Goal: Task Accomplishment & Management: Complete application form

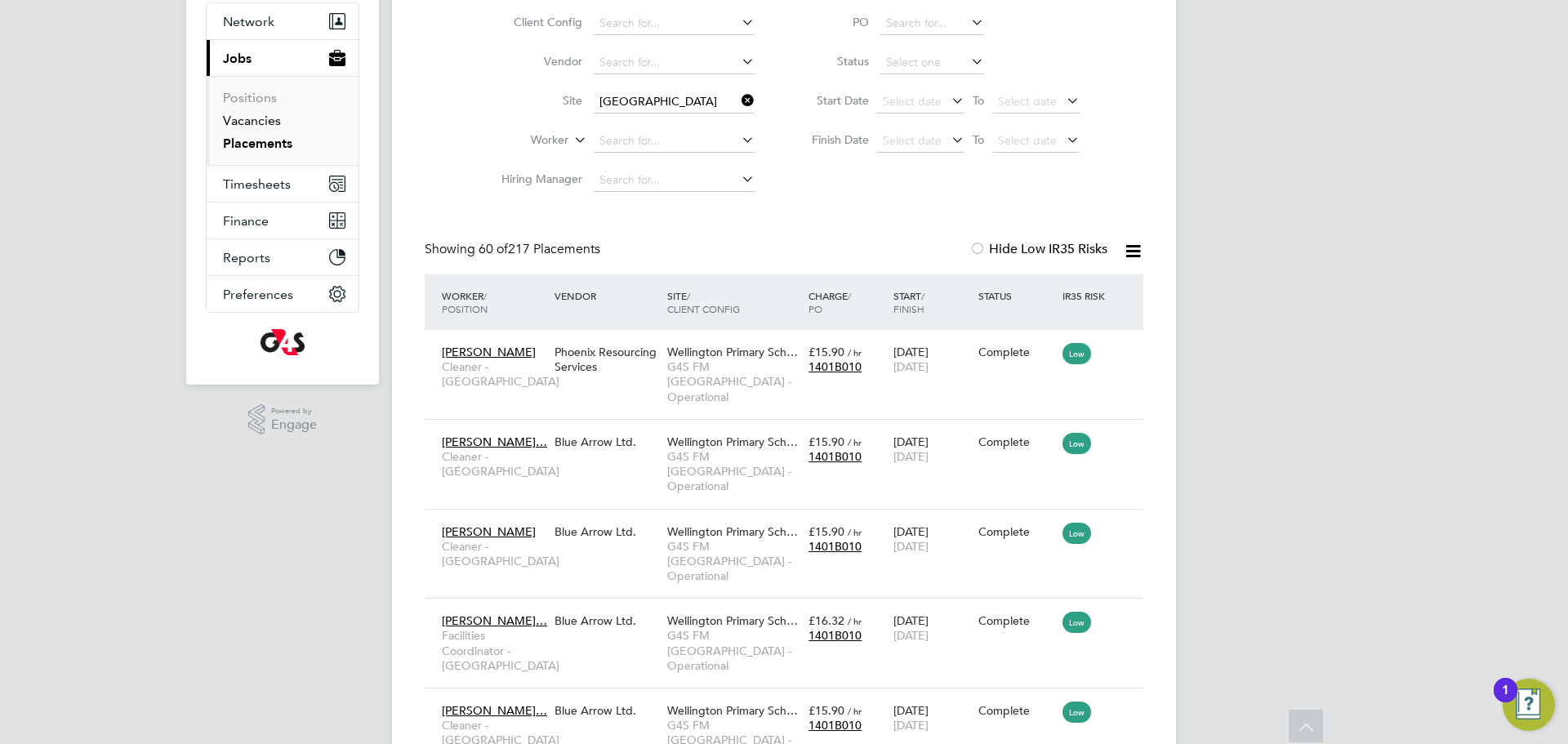
click at [271, 121] on link "Vacancies" at bounding box center [252, 120] width 58 height 15
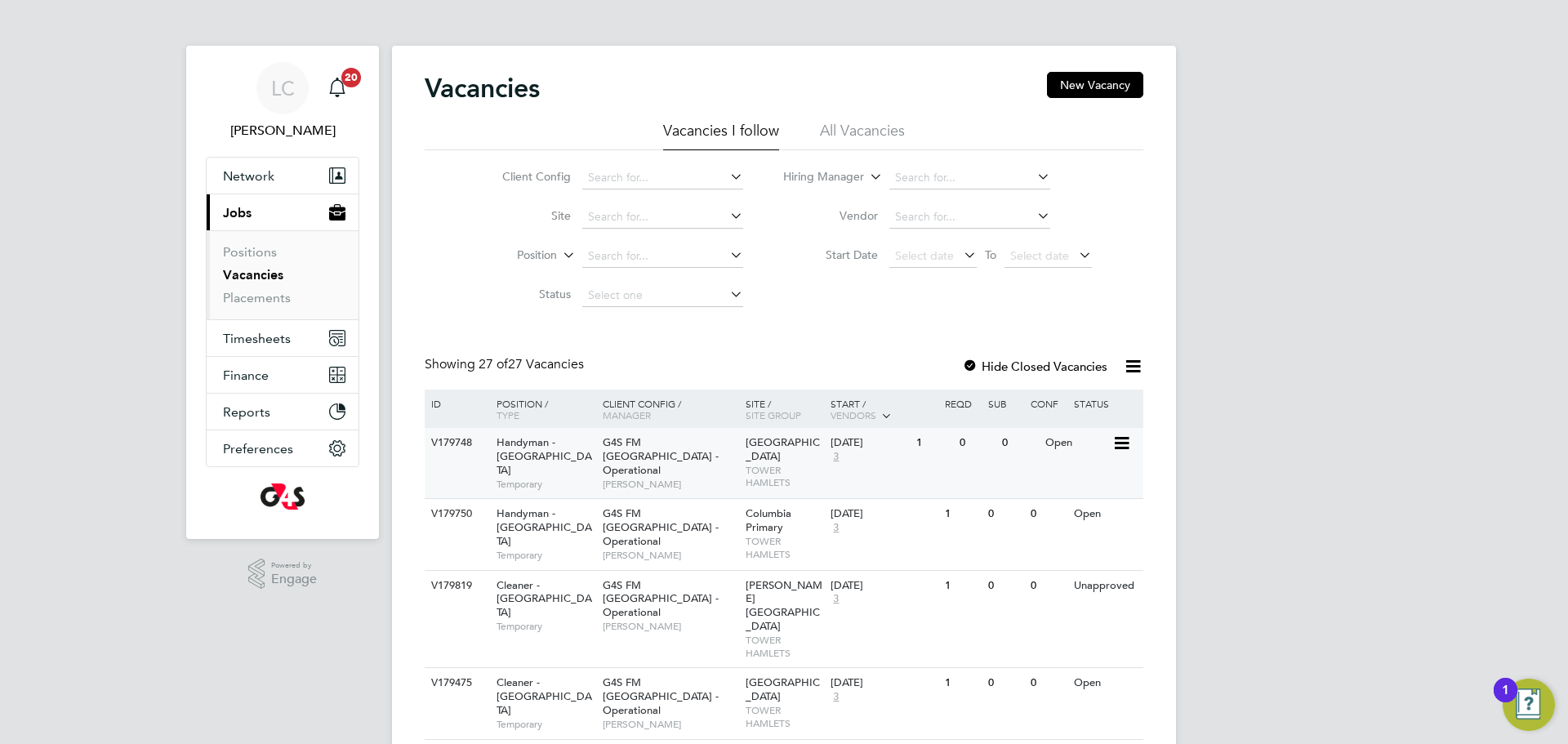
click at [825, 484] on div "[GEOGRAPHIC_DATA]" at bounding box center [784, 463] width 86 height 69
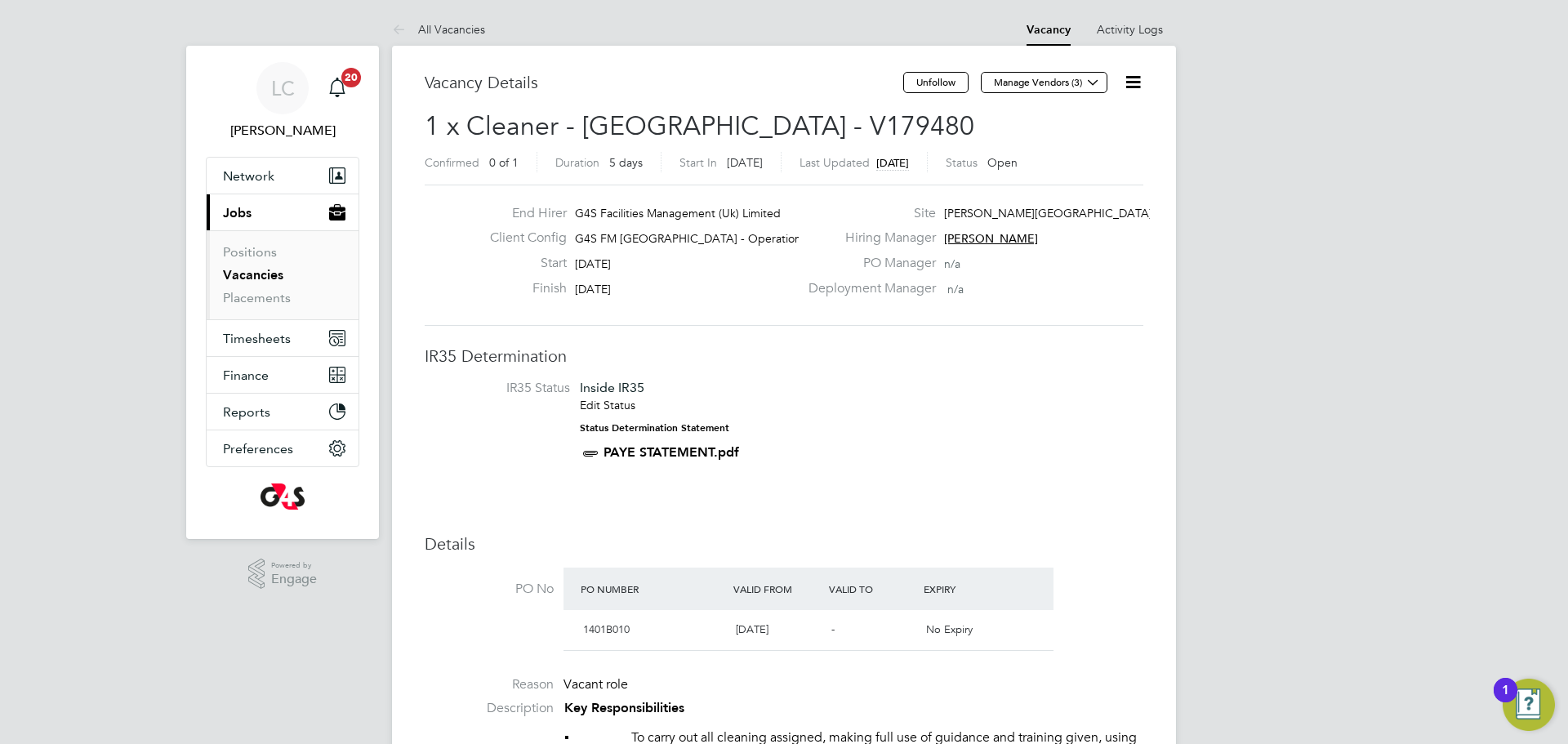
click at [1137, 78] on icon at bounding box center [1133, 82] width 21 height 21
click at [1069, 117] on li "Edit Vacancy e" at bounding box center [1093, 120] width 95 height 23
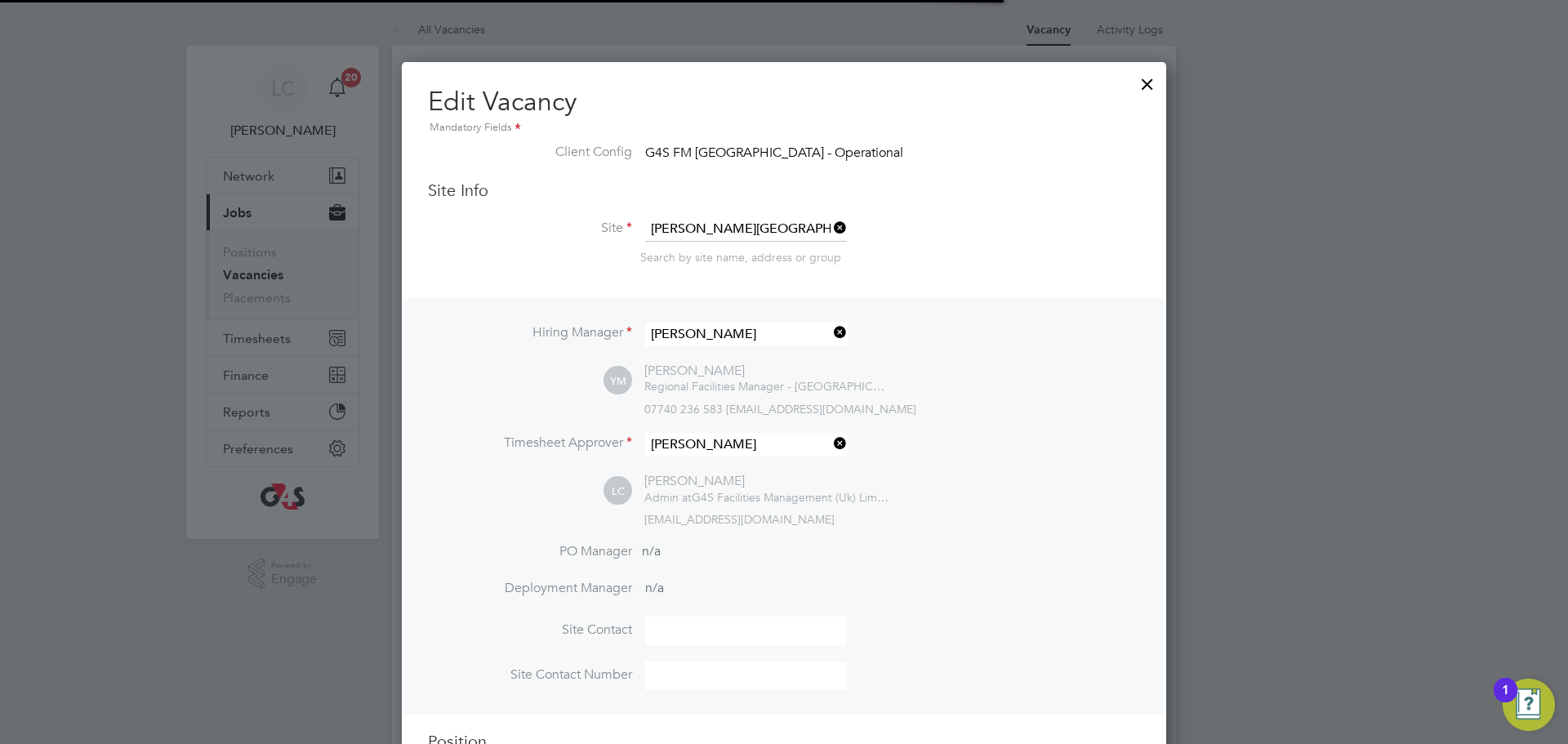
scroll to position [8, 8]
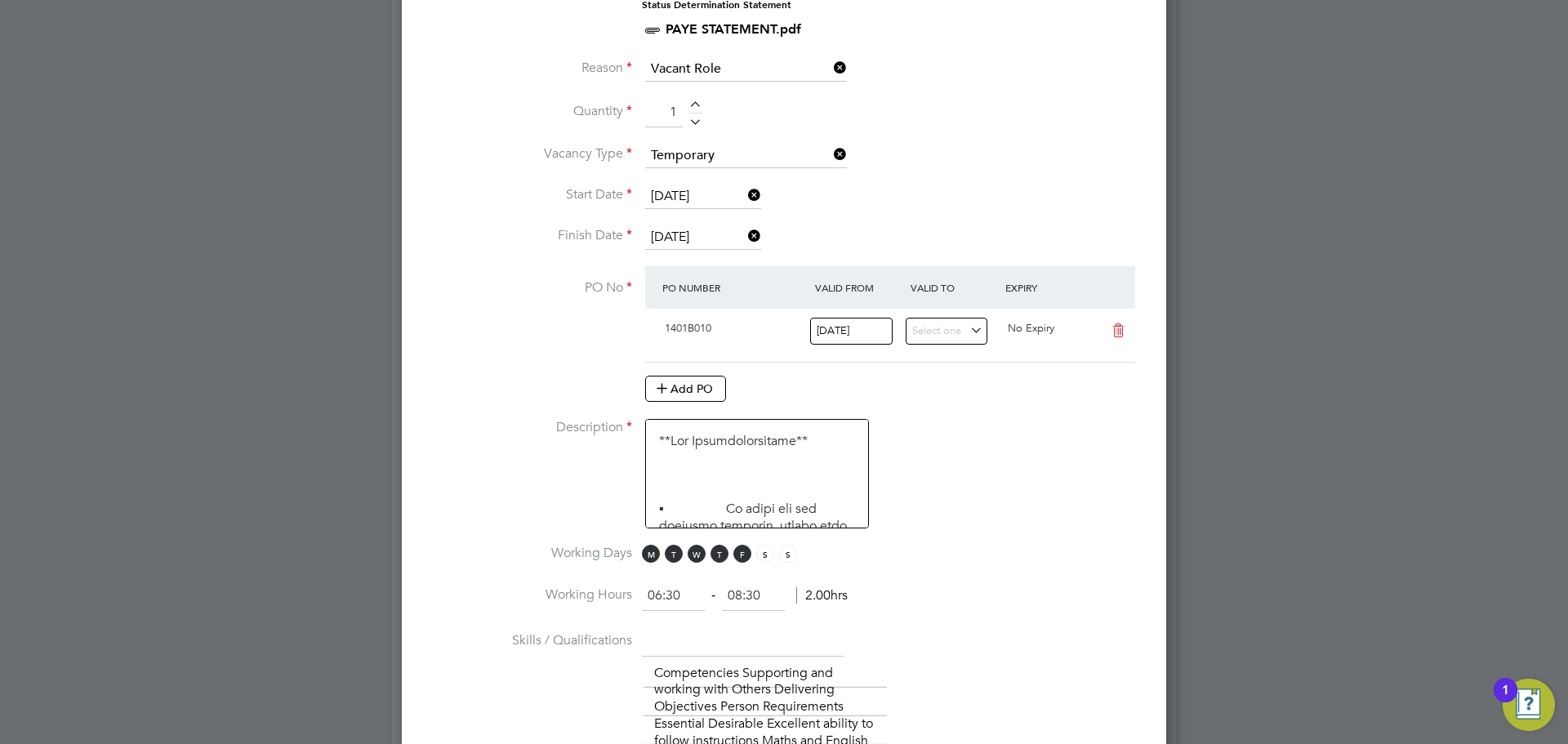
click at [696, 108] on div at bounding box center [695, 106] width 14 height 12
type input "2"
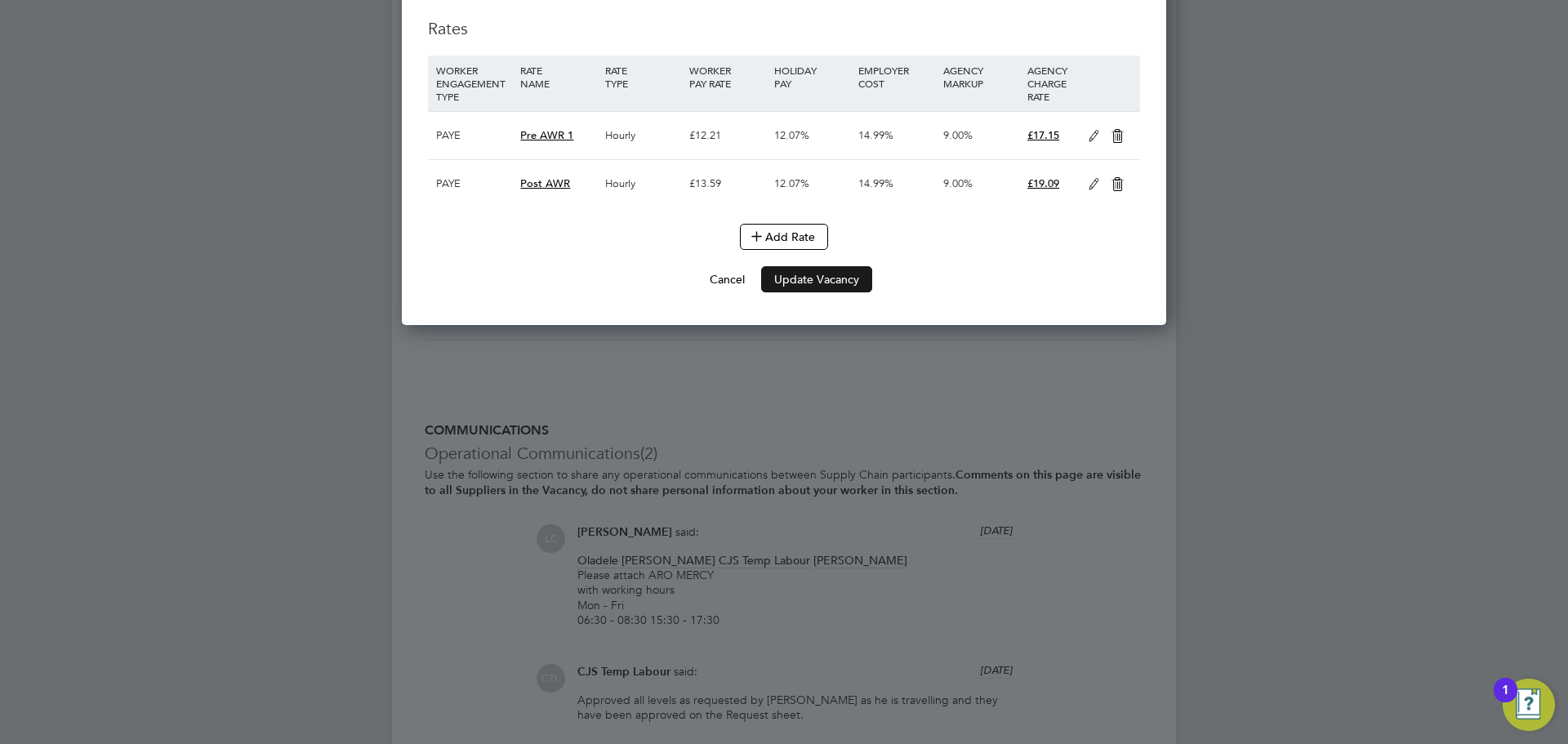
click at [820, 292] on button "Update Vacancy" at bounding box center [816, 279] width 111 height 26
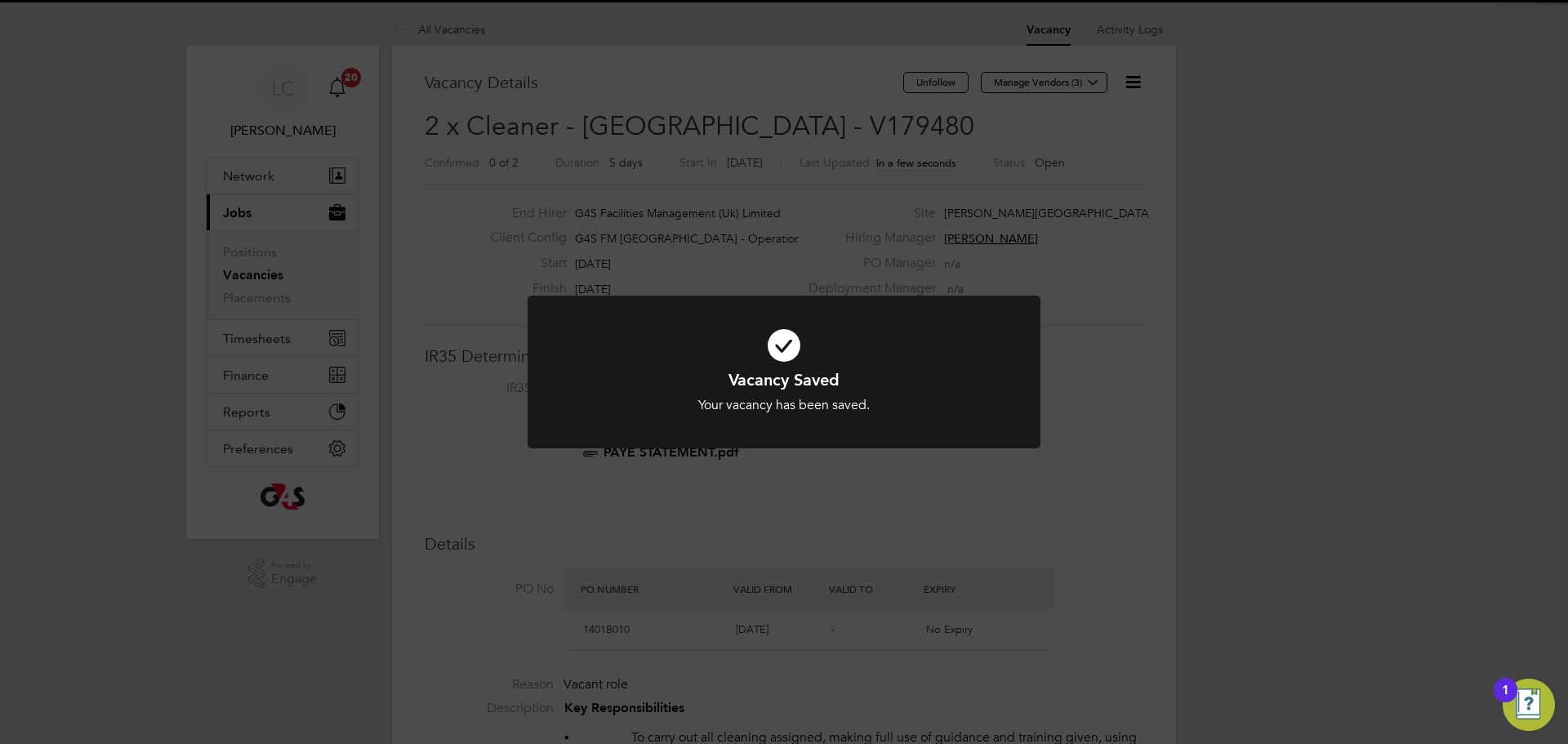
click at [855, 237] on div "Vacancy Saved Your vacancy has been saved. Cancel Okay" at bounding box center [784, 372] width 1568 height 744
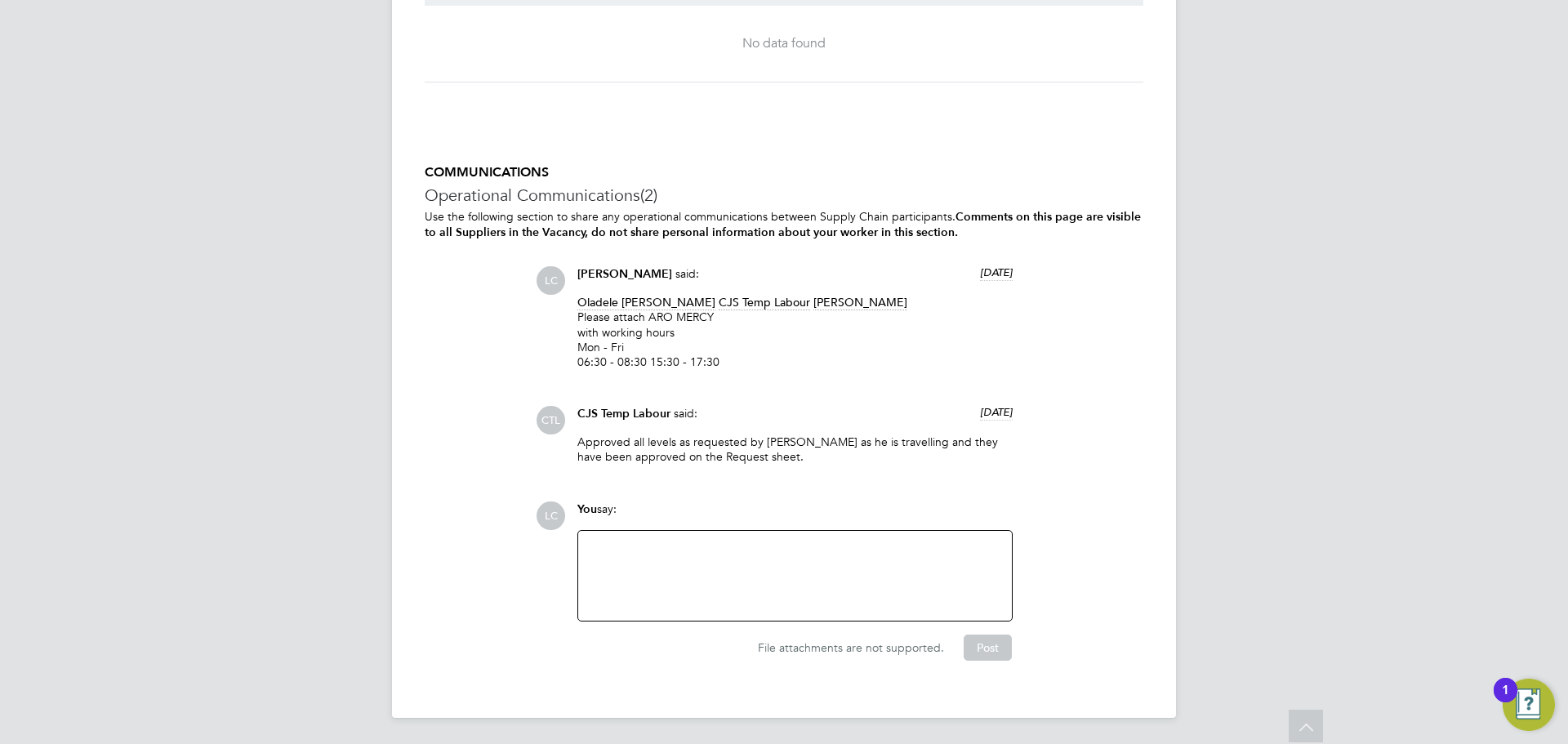
click at [733, 592] on div at bounding box center [794, 576] width 414 height 70
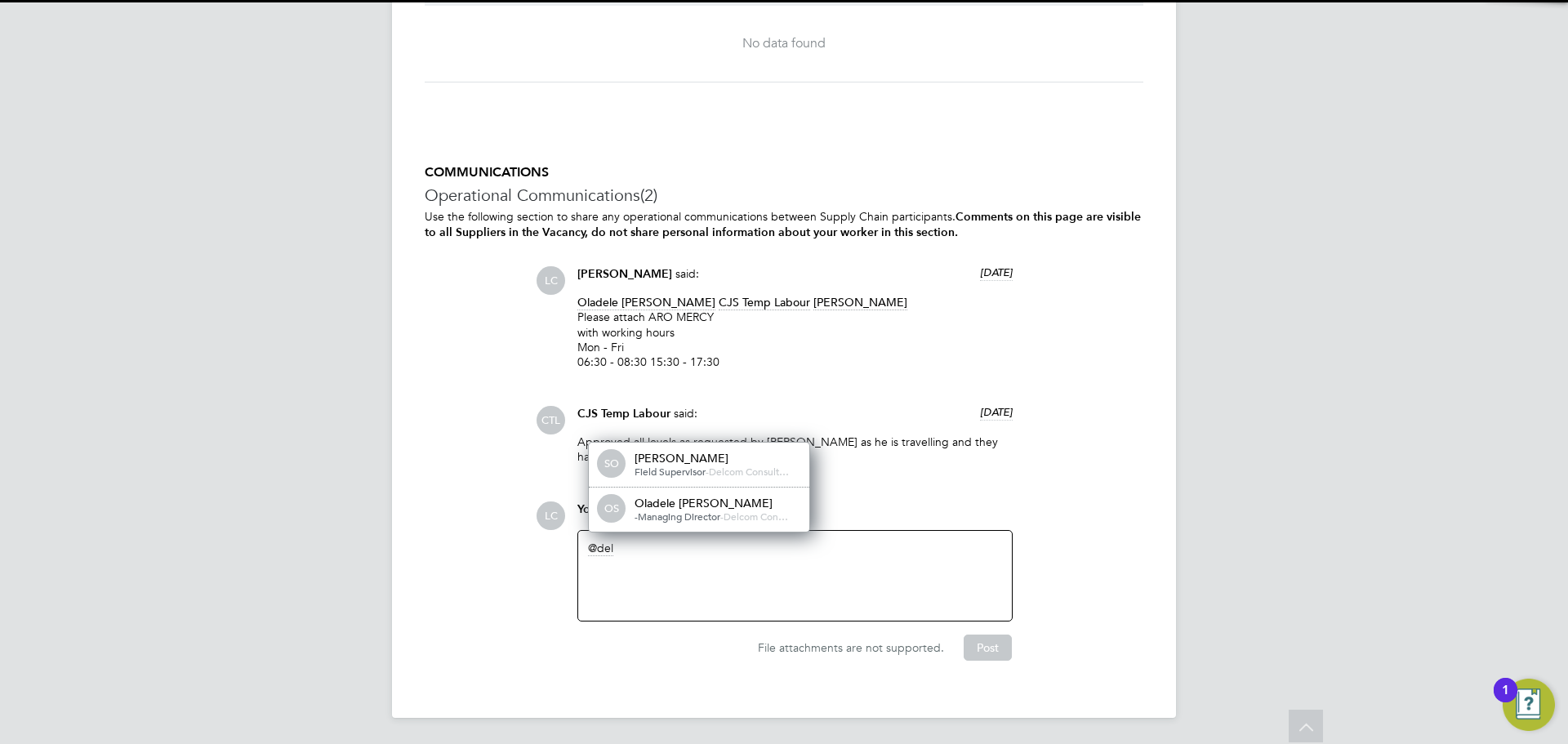
click at [710, 510] on div "Oladele Peter Shosanya -Managing Director - Delcom Con…" at bounding box center [716, 510] width 163 height 28
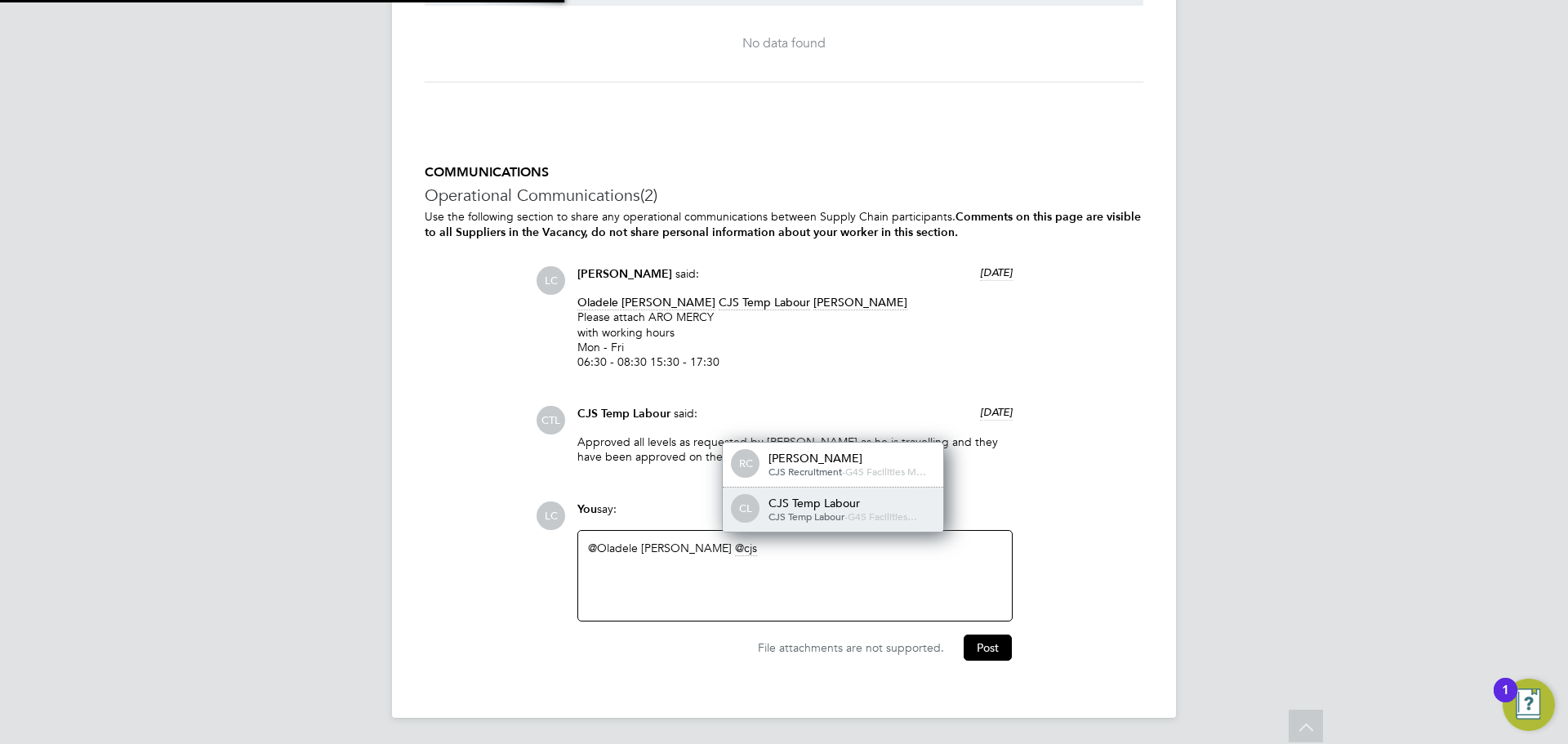
click at [778, 501] on div "CJS Temp Labour" at bounding box center [849, 503] width 163 height 14
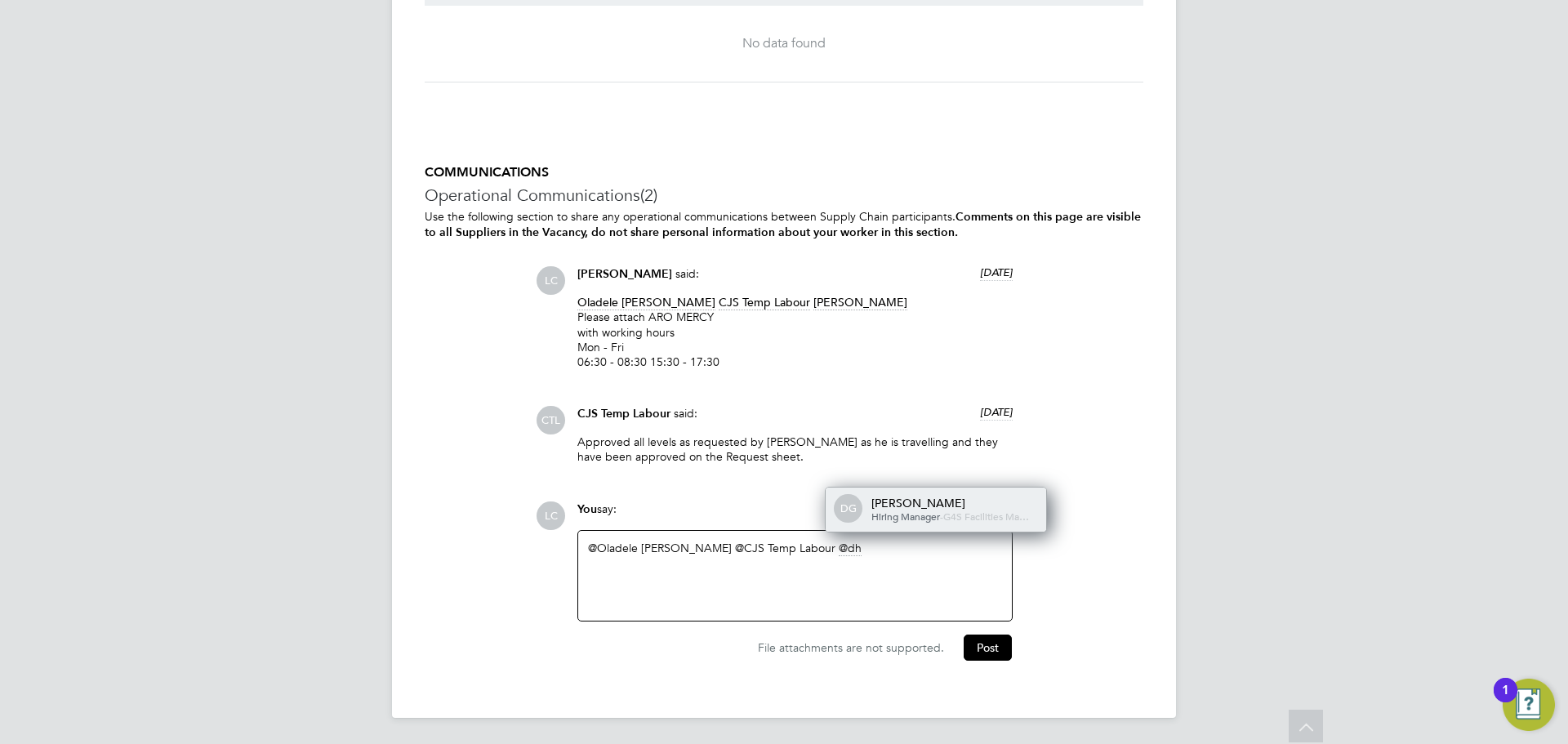
click at [890, 510] on span "Hiring Manager" at bounding box center [906, 516] width 69 height 13
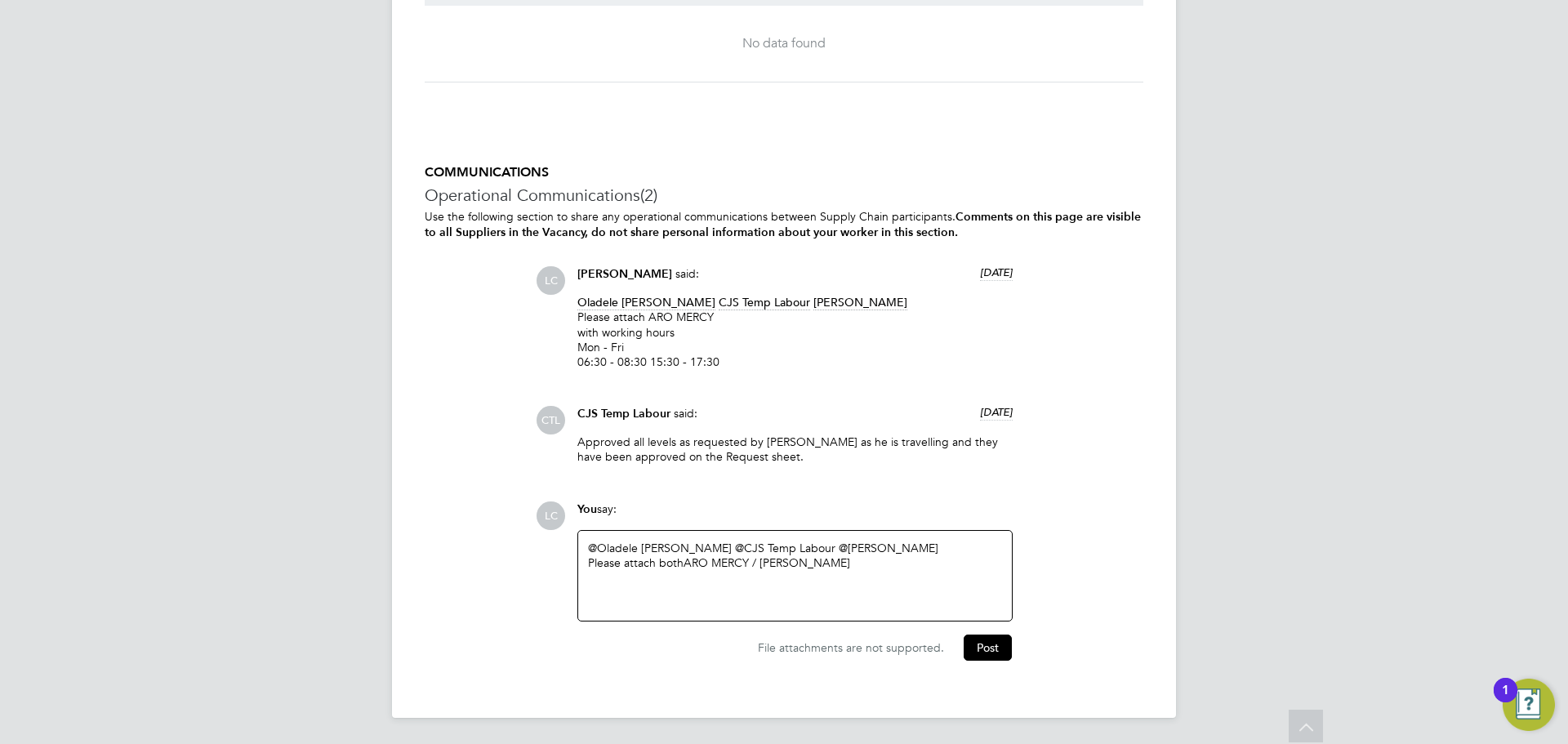
click at [876, 599] on div "@Oladele Peter Shosanya ​ @CJS Temp Labour ​ @dharmisha gohil ​ Please attach b…" at bounding box center [794, 576] width 414 height 70
click at [992, 653] on button "Post" at bounding box center [987, 648] width 48 height 26
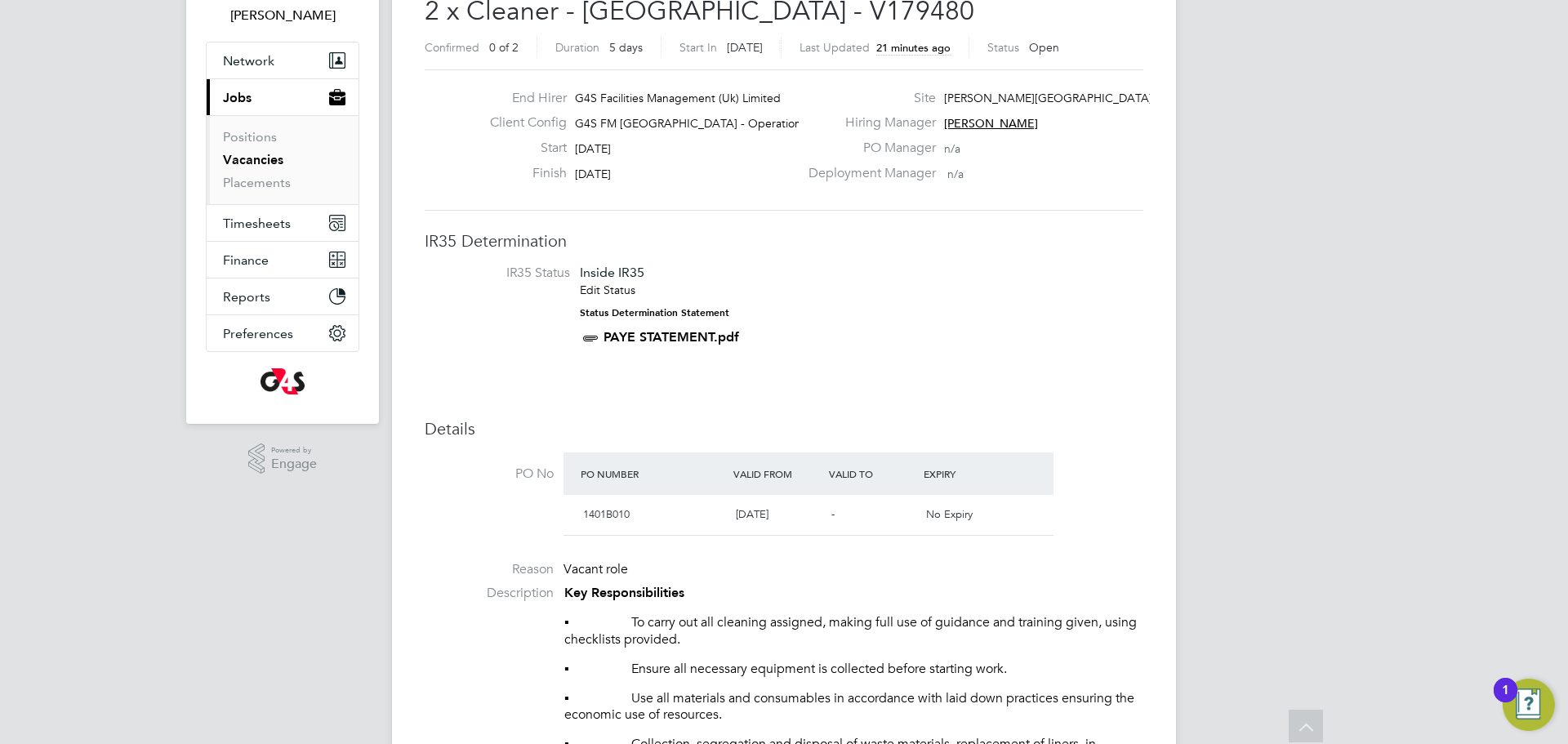
scroll to position [0, 0]
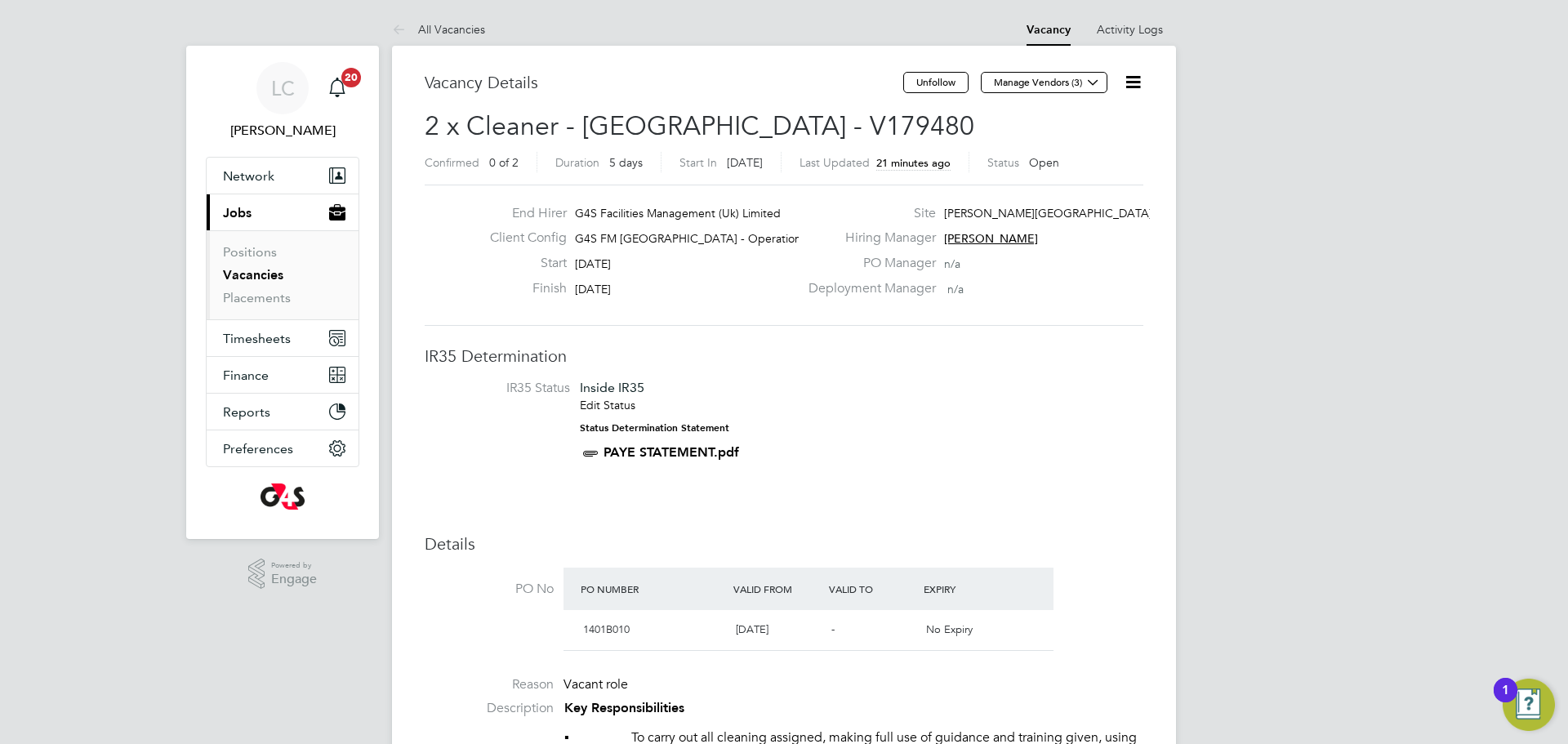
click at [253, 273] on link "Vacancies" at bounding box center [252, 274] width 60 height 15
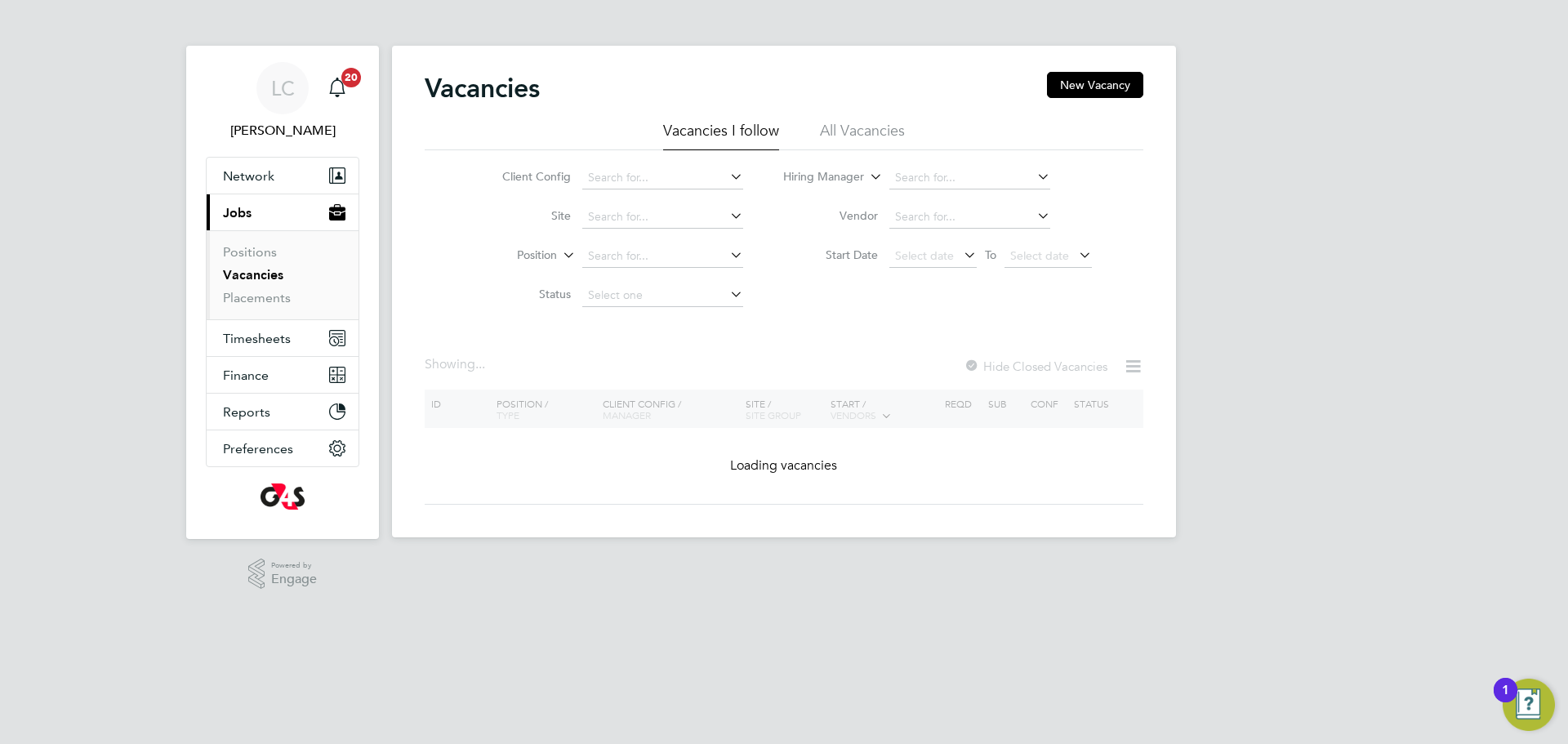
click at [1087, 66] on div "Vacancies New Vacancy Vacancies I follow All Vacancies Client Config Site Posit…" at bounding box center [784, 291] width 784 height 491
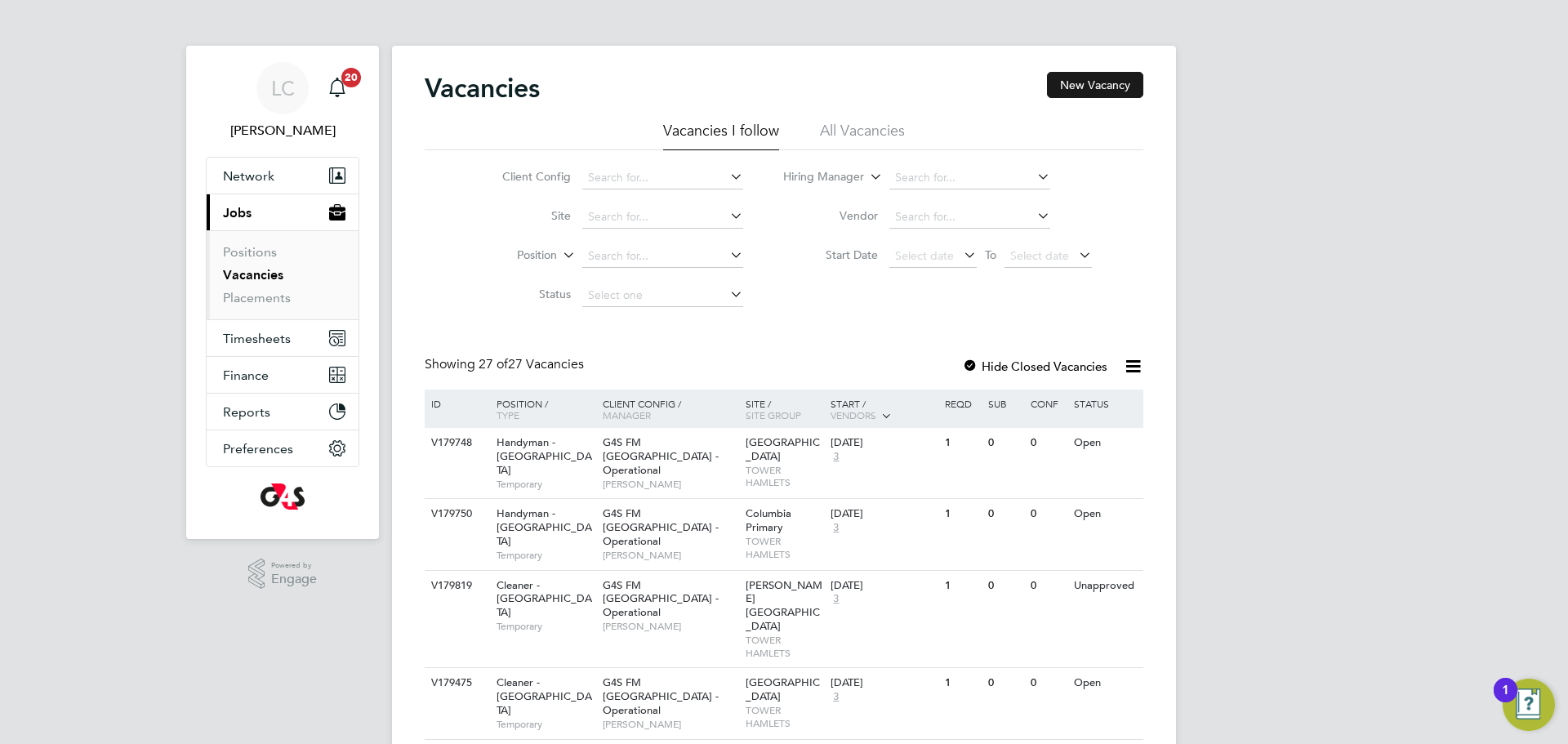
click at [1125, 87] on button "New Vacancy" at bounding box center [1095, 85] width 96 height 26
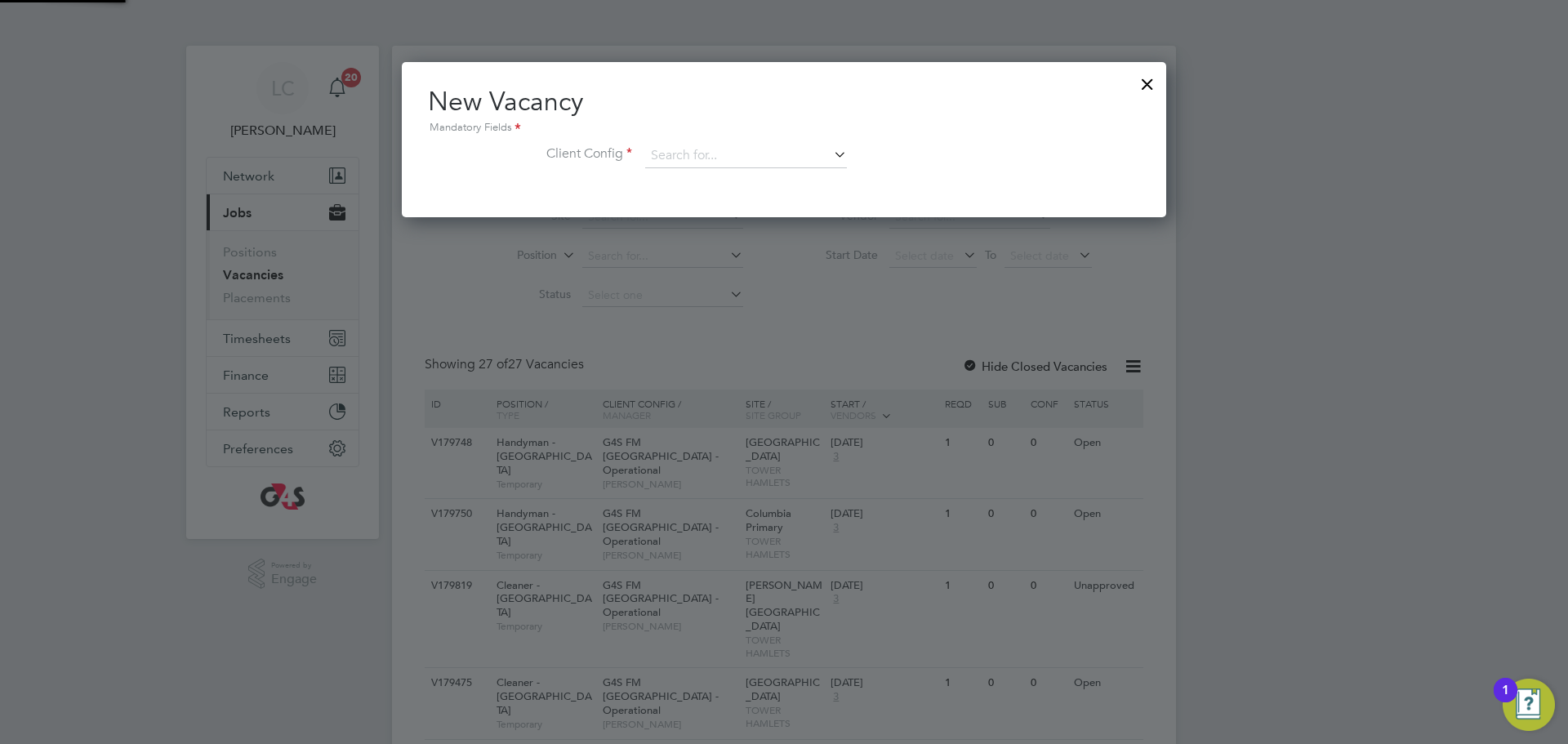
scroll to position [155, 766]
click at [778, 145] on input at bounding box center [747, 155] width 202 height 24
drag, startPoint x: 740, startPoint y: 199, endPoint x: 637, endPoint y: 131, distance: 123.4
click at [740, 201] on li "G4S FM Tower Hamlets - Operational" at bounding box center [757, 201] width 225 height 22
type input "G4S FM [GEOGRAPHIC_DATA] - Operational"
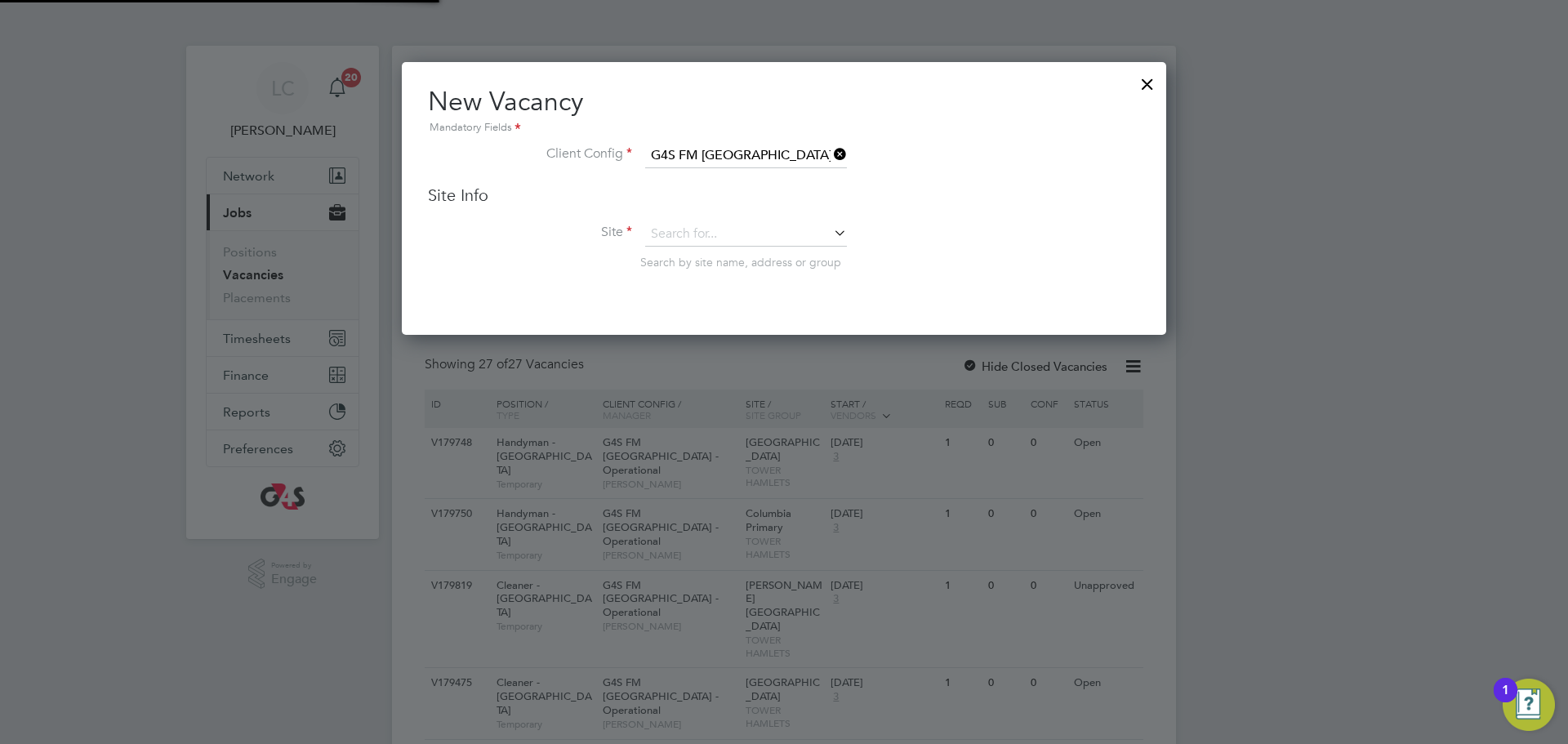
scroll to position [273, 766]
click at [720, 222] on input at bounding box center [747, 234] width 202 height 24
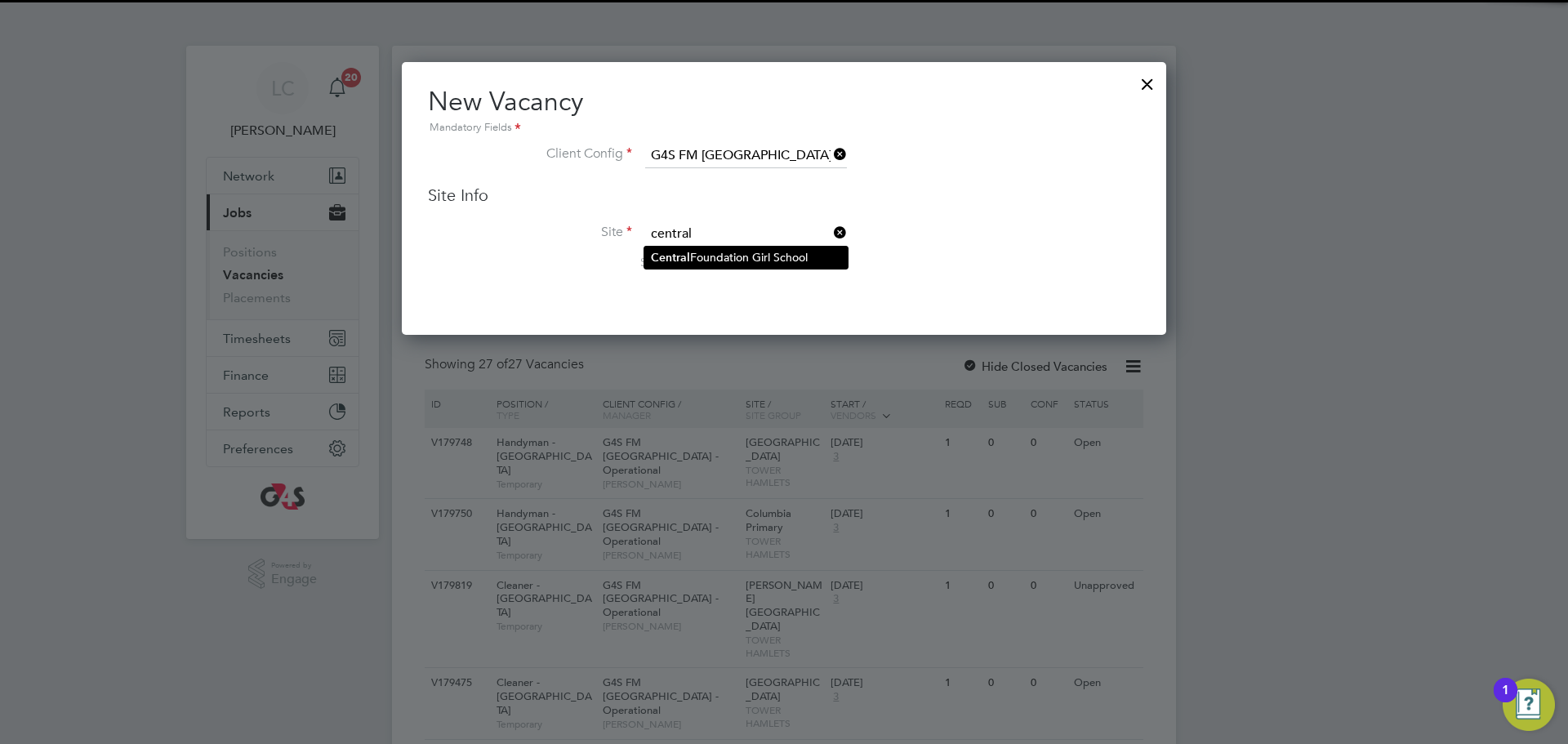
click at [711, 256] on li "Central Foundation Girl School" at bounding box center [747, 258] width 204 height 22
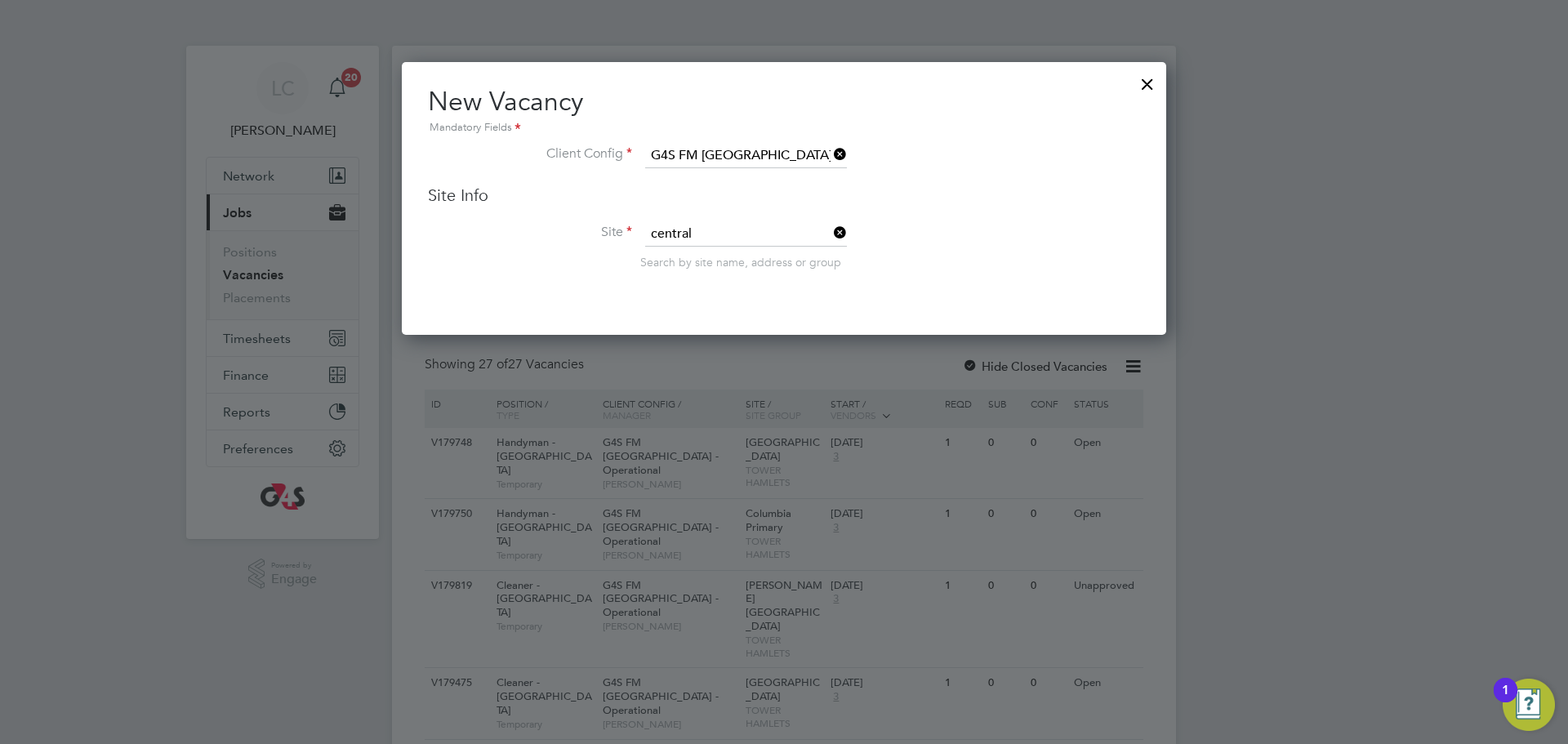
type input "Central Foundation Girl School"
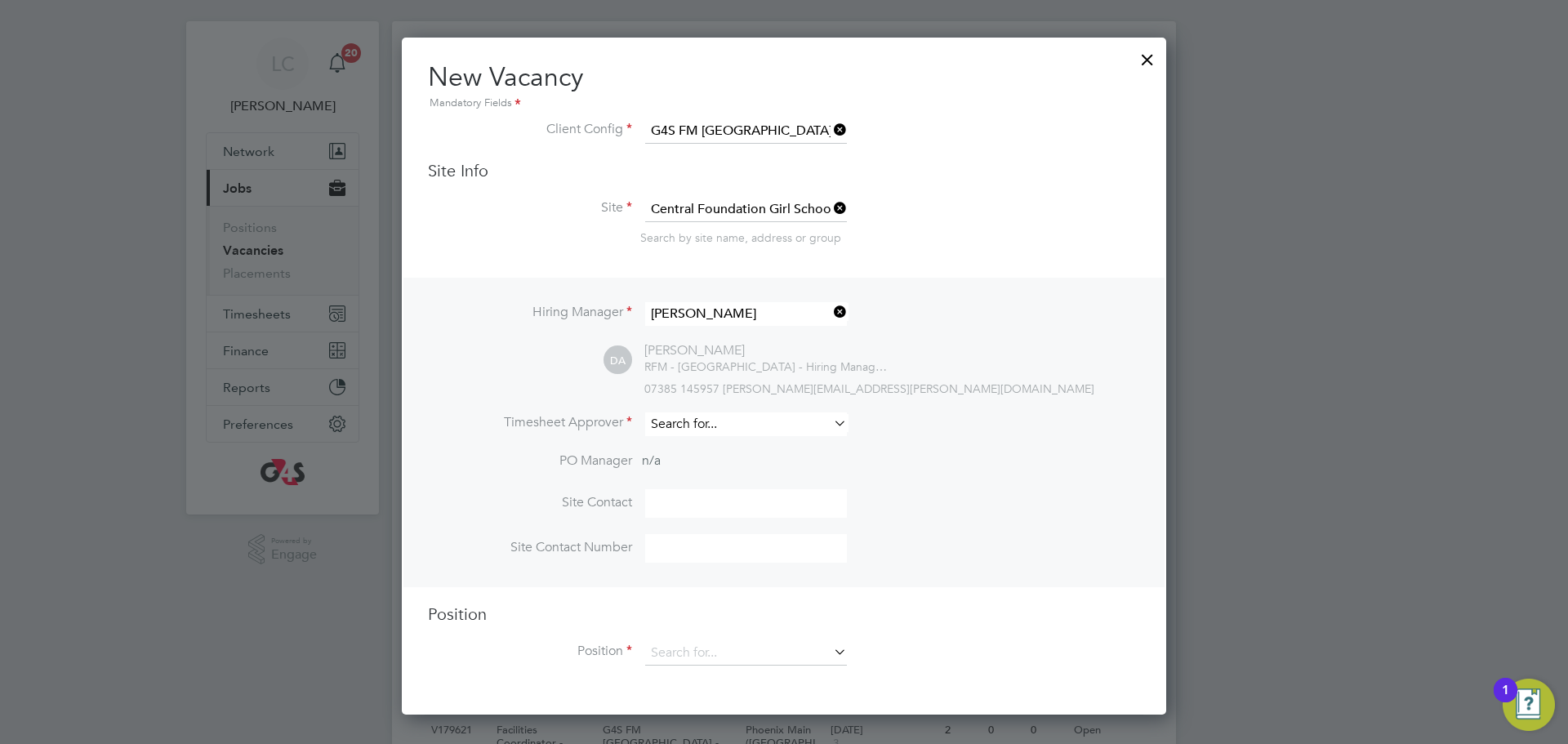
scroll to position [25, 0]
click at [712, 427] on input at bounding box center [747, 424] width 202 height 23
drag, startPoint x: 712, startPoint y: 435, endPoint x: 708, endPoint y: 447, distance: 12.6
click at [708, 447] on li "Lili ngxi Chen" at bounding box center [747, 448] width 204 height 22
type input "[PERSON_NAME]"
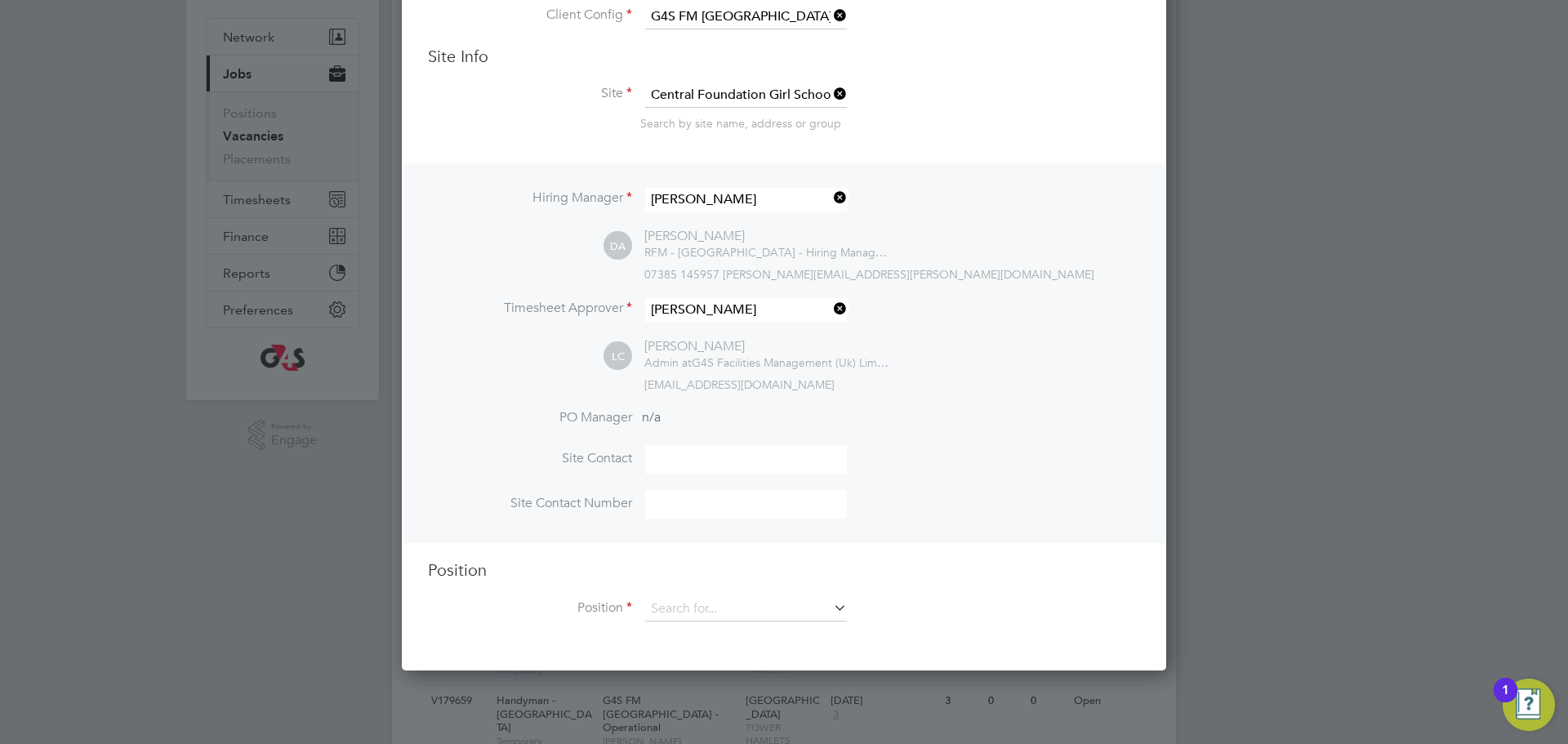
scroll to position [164, 0]
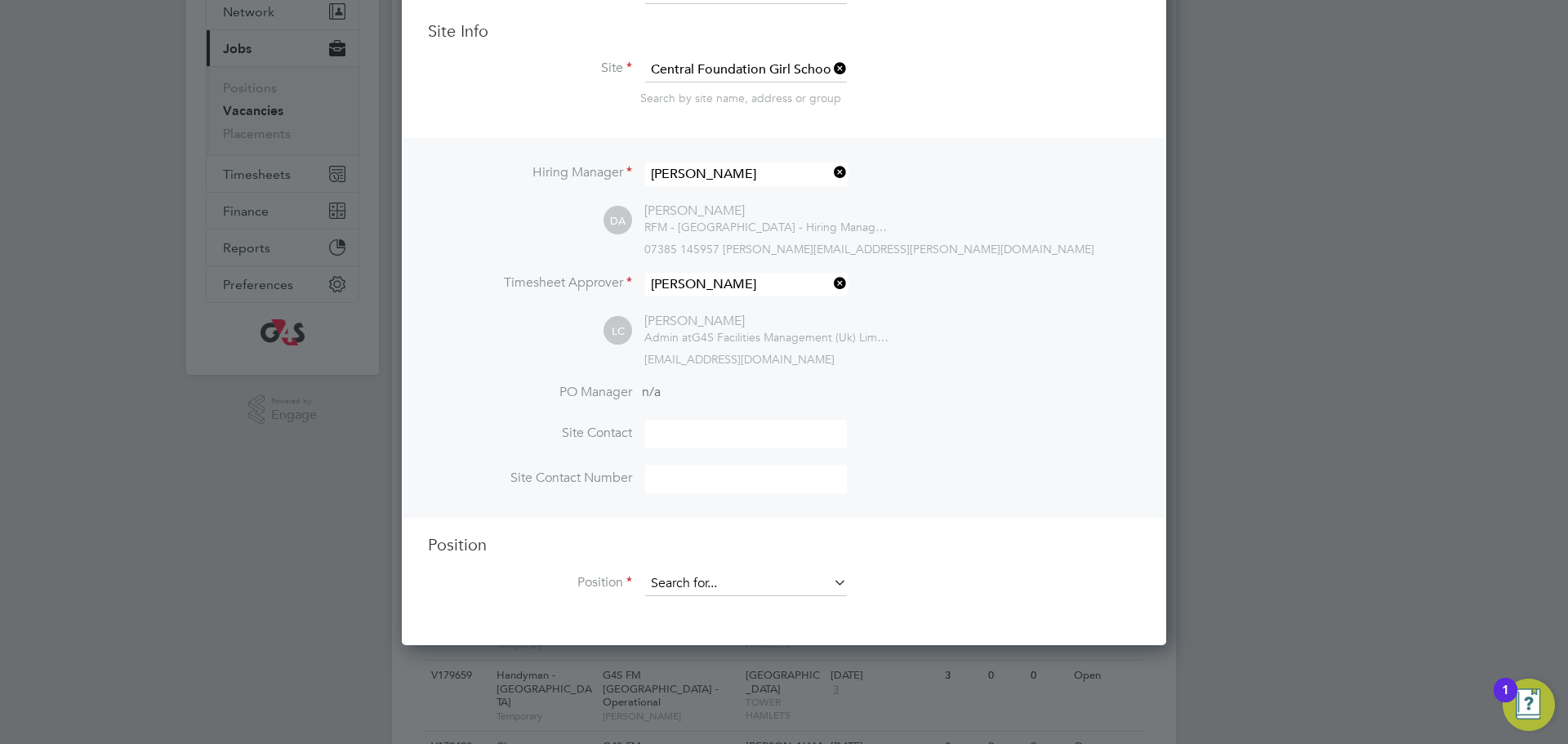
click at [693, 591] on input at bounding box center [747, 583] width 202 height 24
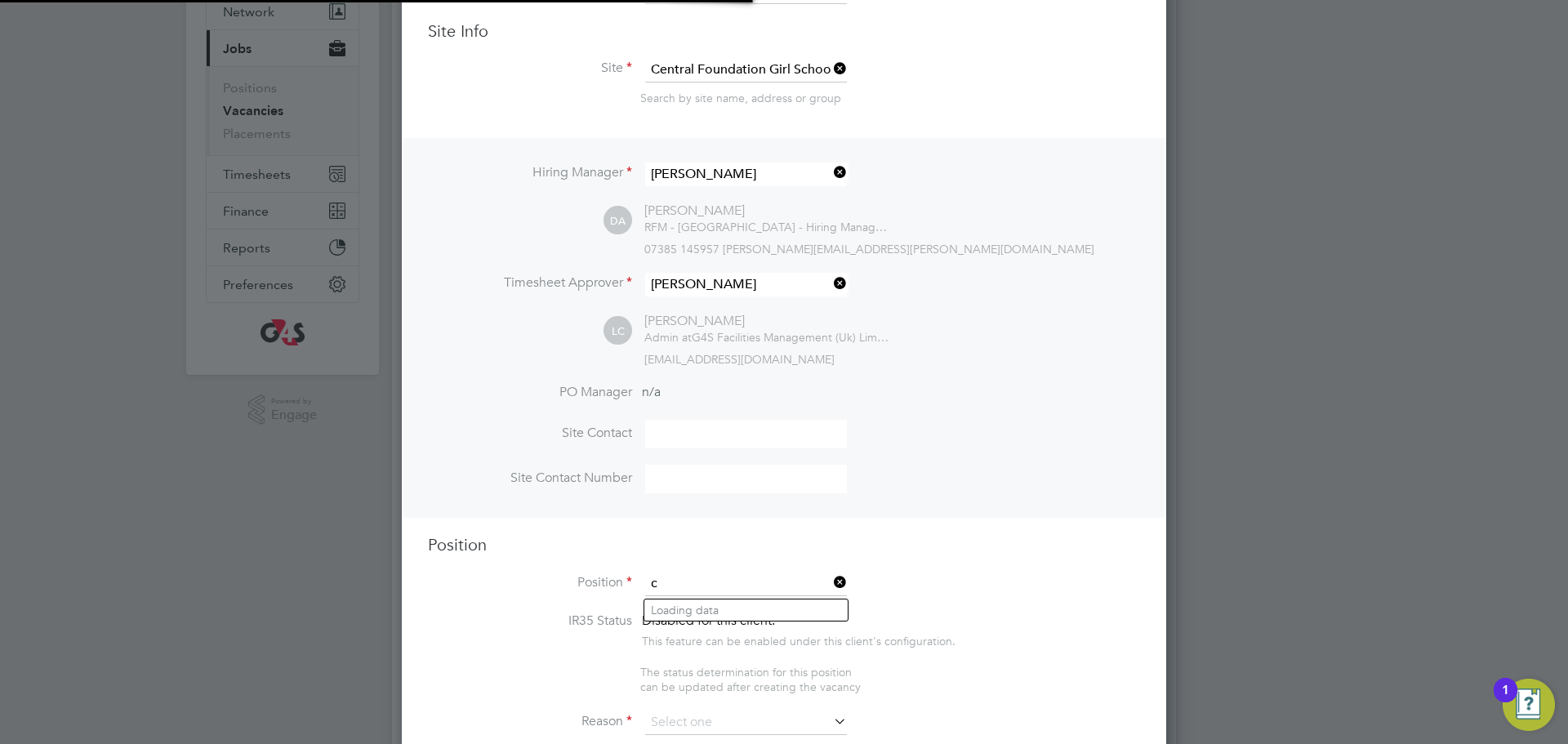
scroll to position [2547, 766]
drag, startPoint x: 679, startPoint y: 613, endPoint x: 688, endPoint y: 620, distance: 11.4
click at [679, 613] on li "Cle aner - Tower Hamlet" at bounding box center [767, 611] width 245 height 22
type input "Cleaner - [GEOGRAPHIC_DATA]"
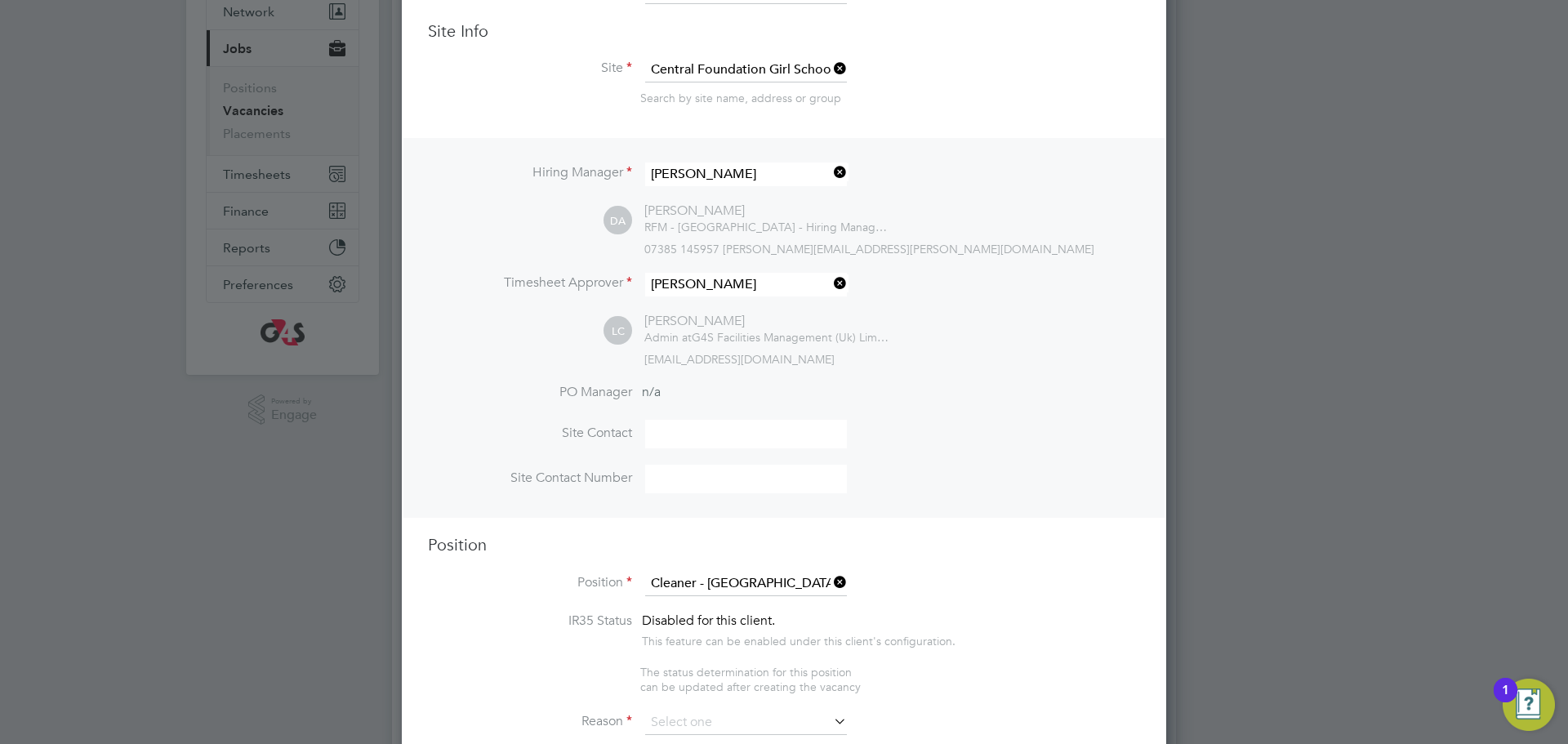
type textarea "**Key Responsibilities** ▪ To carry out all cleaning assigned, making full use …"
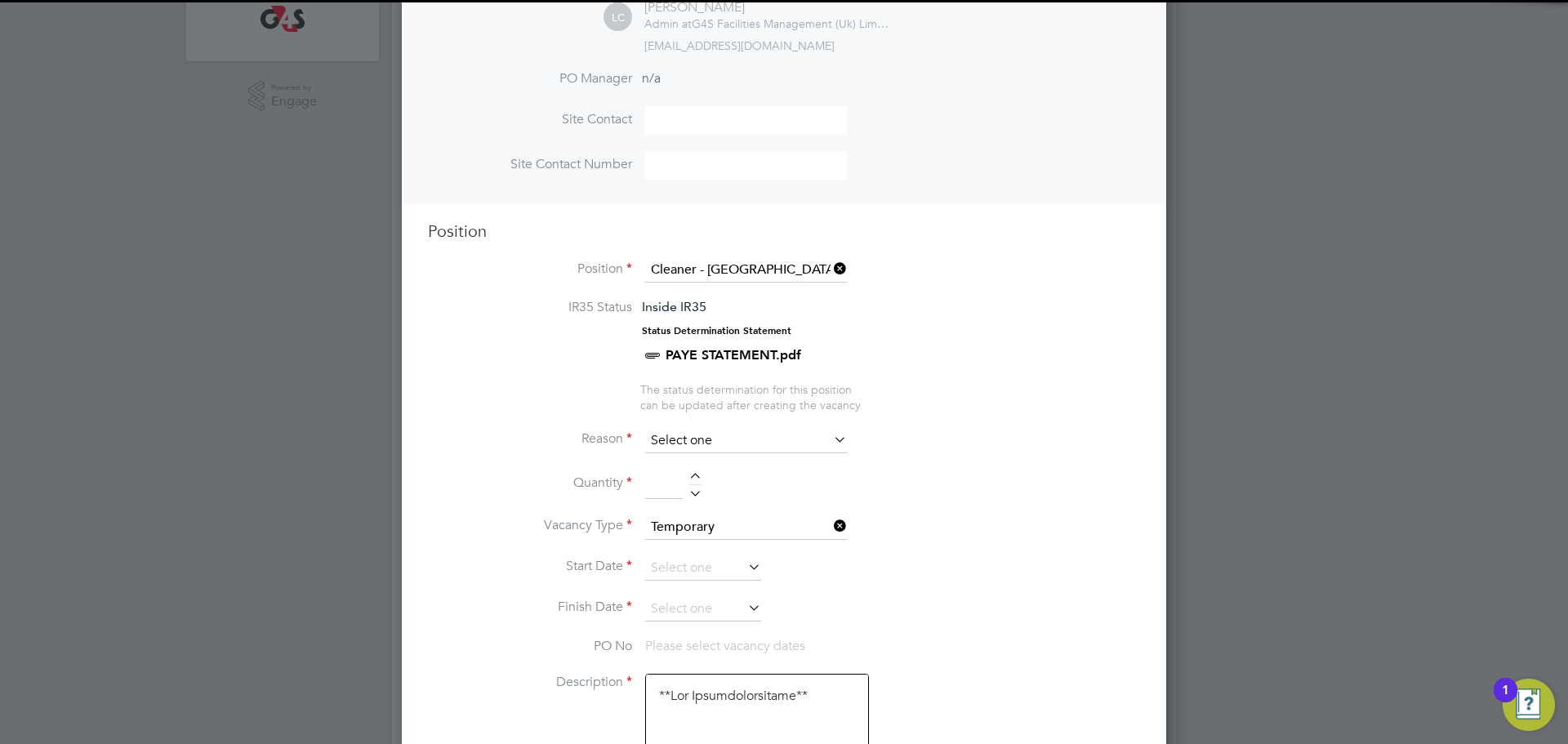
scroll to position [487, 0]
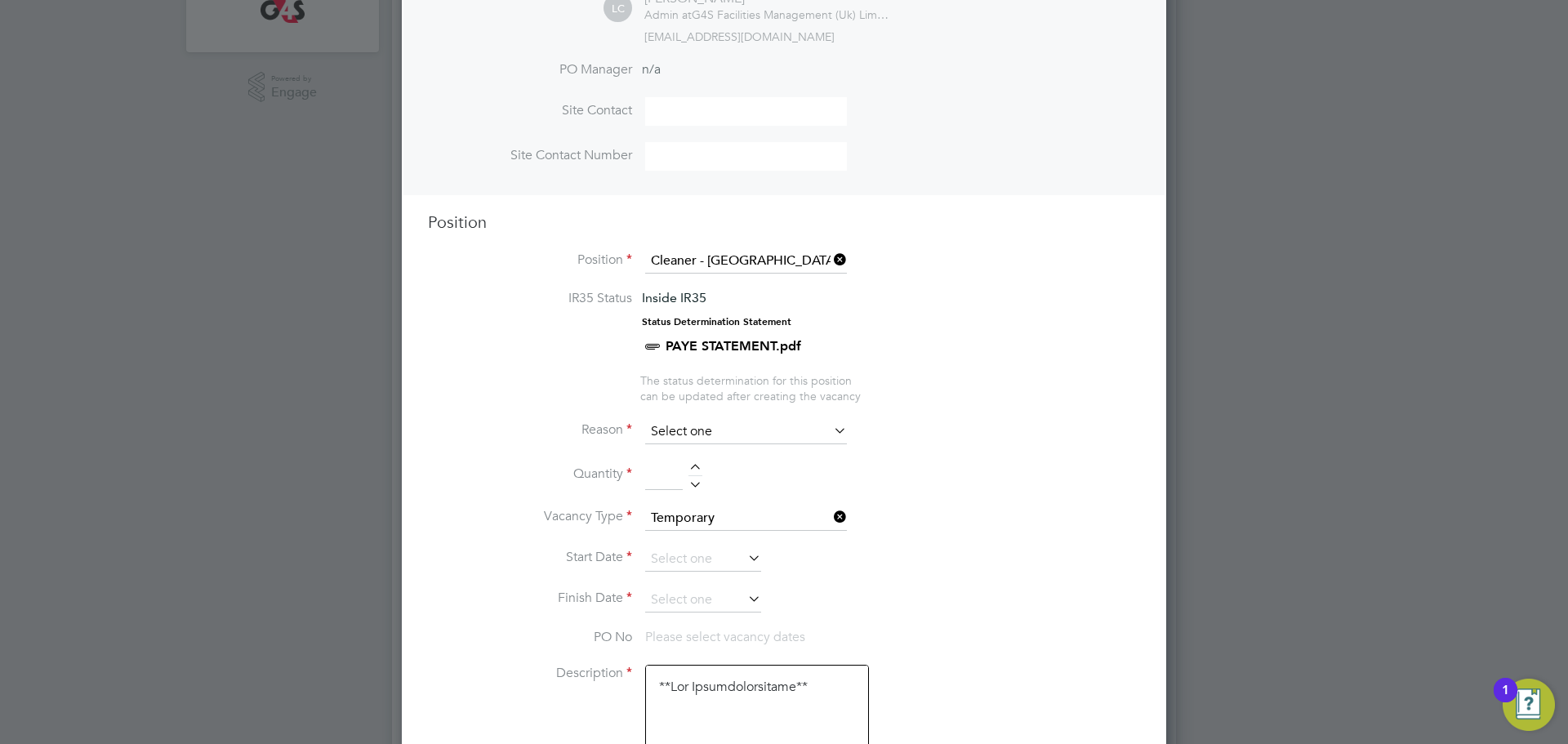
click at [690, 441] on input at bounding box center [747, 432] width 202 height 24
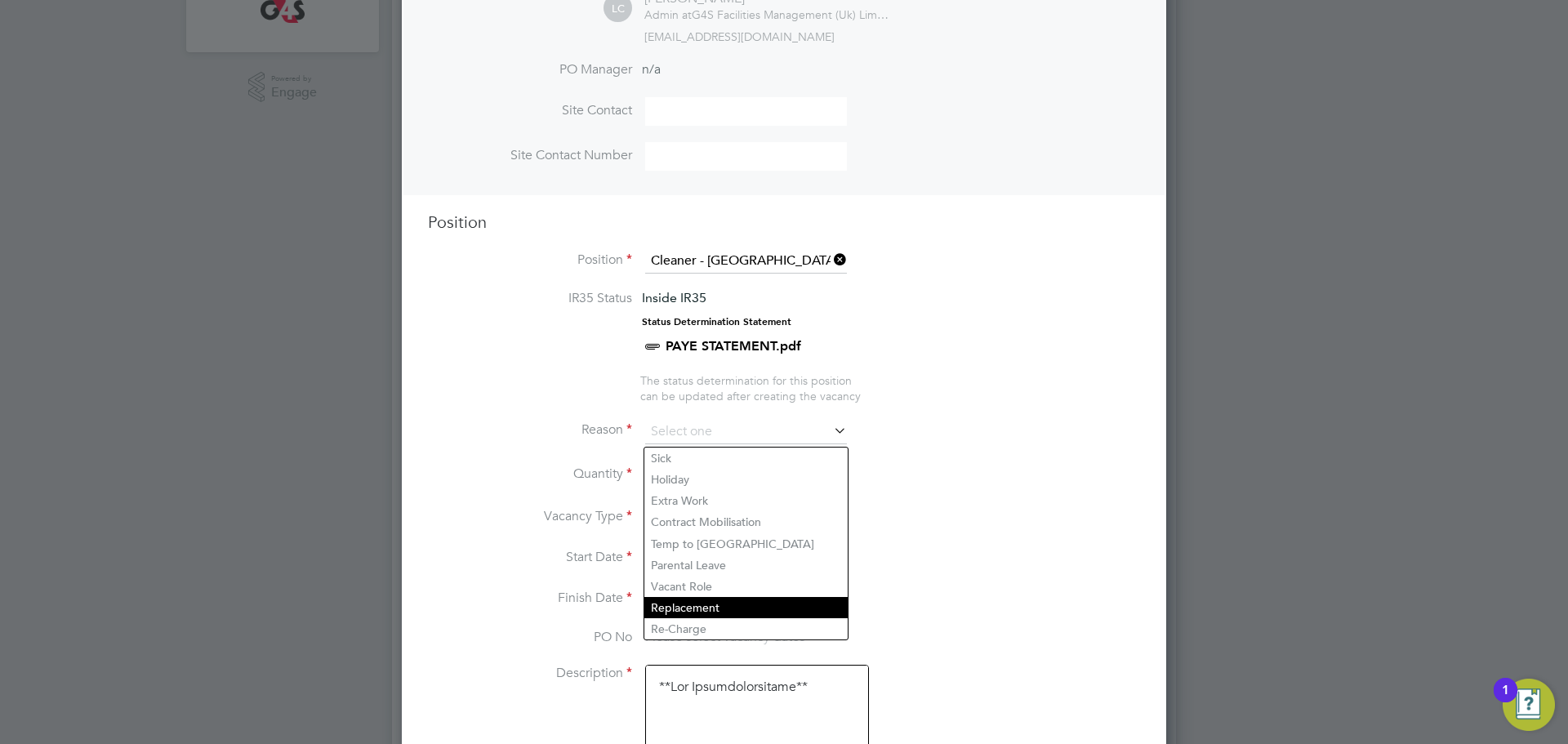
click at [737, 607] on li "Replacement" at bounding box center [747, 608] width 204 height 22
type input "Replacement"
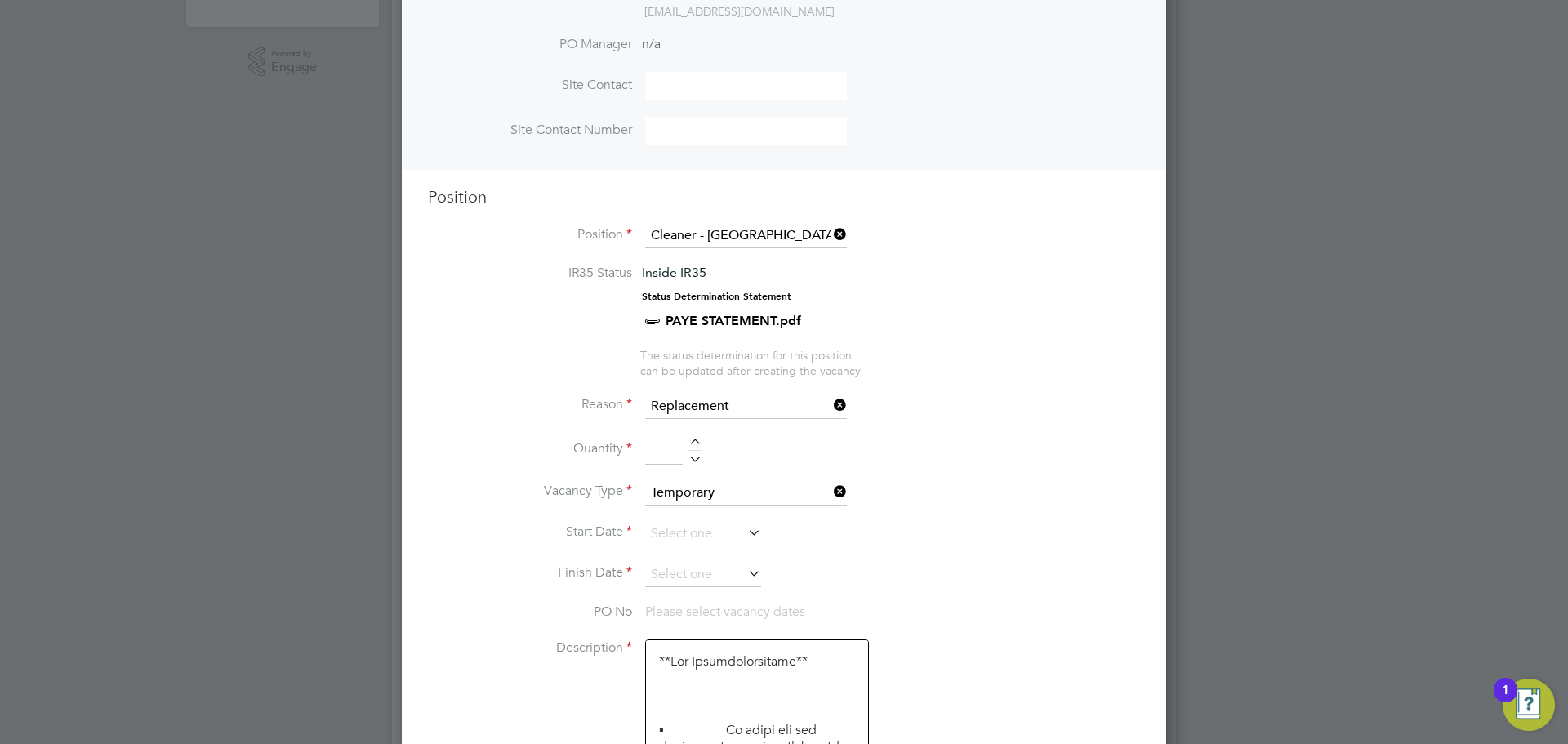
scroll to position [513, 0]
click at [692, 445] on div at bounding box center [695, 444] width 14 height 12
drag, startPoint x: 691, startPoint y: 447, endPoint x: 711, endPoint y: 516, distance: 71.8
click at [691, 447] on div at bounding box center [695, 444] width 14 height 12
type input "2"
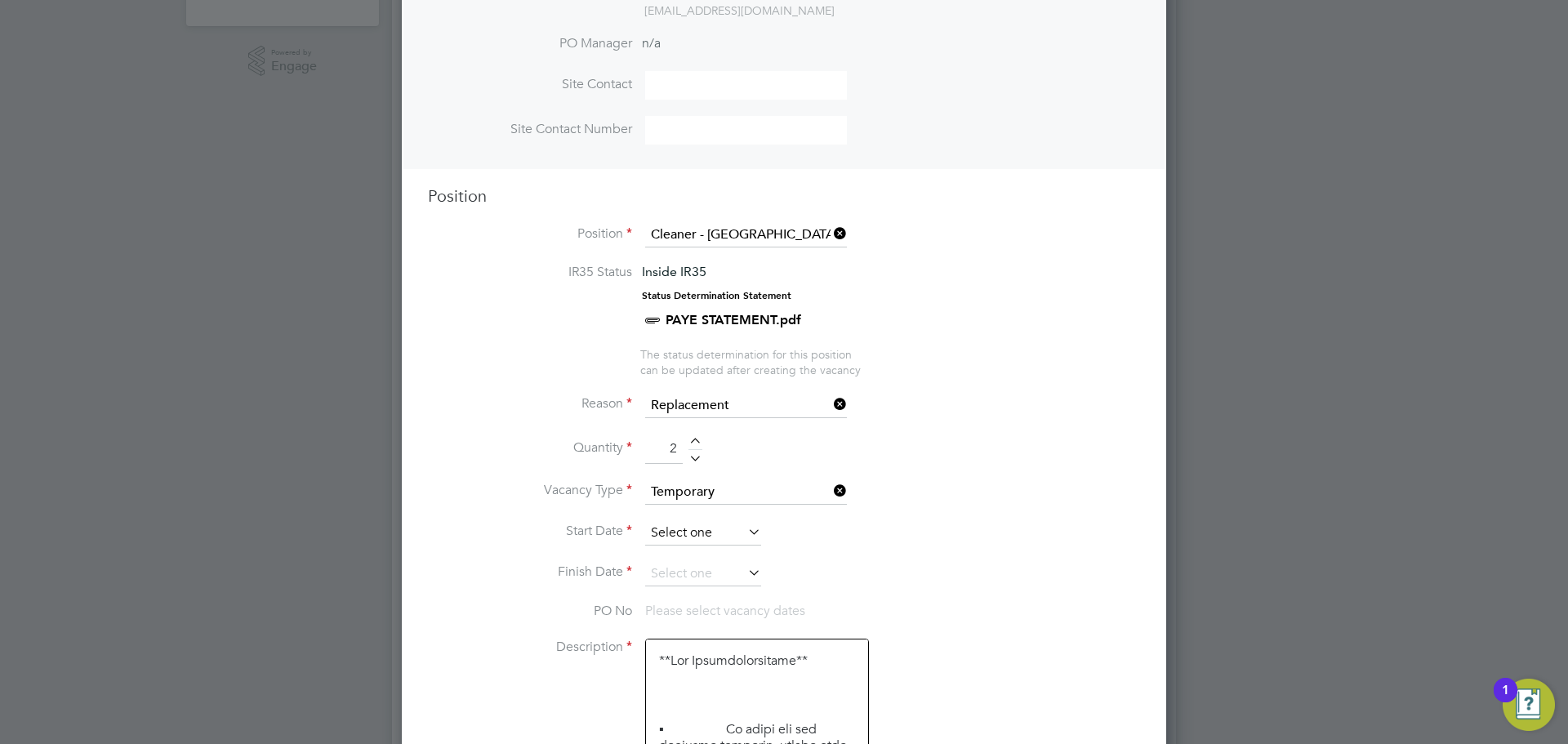
click at [688, 538] on input at bounding box center [703, 533] width 116 height 24
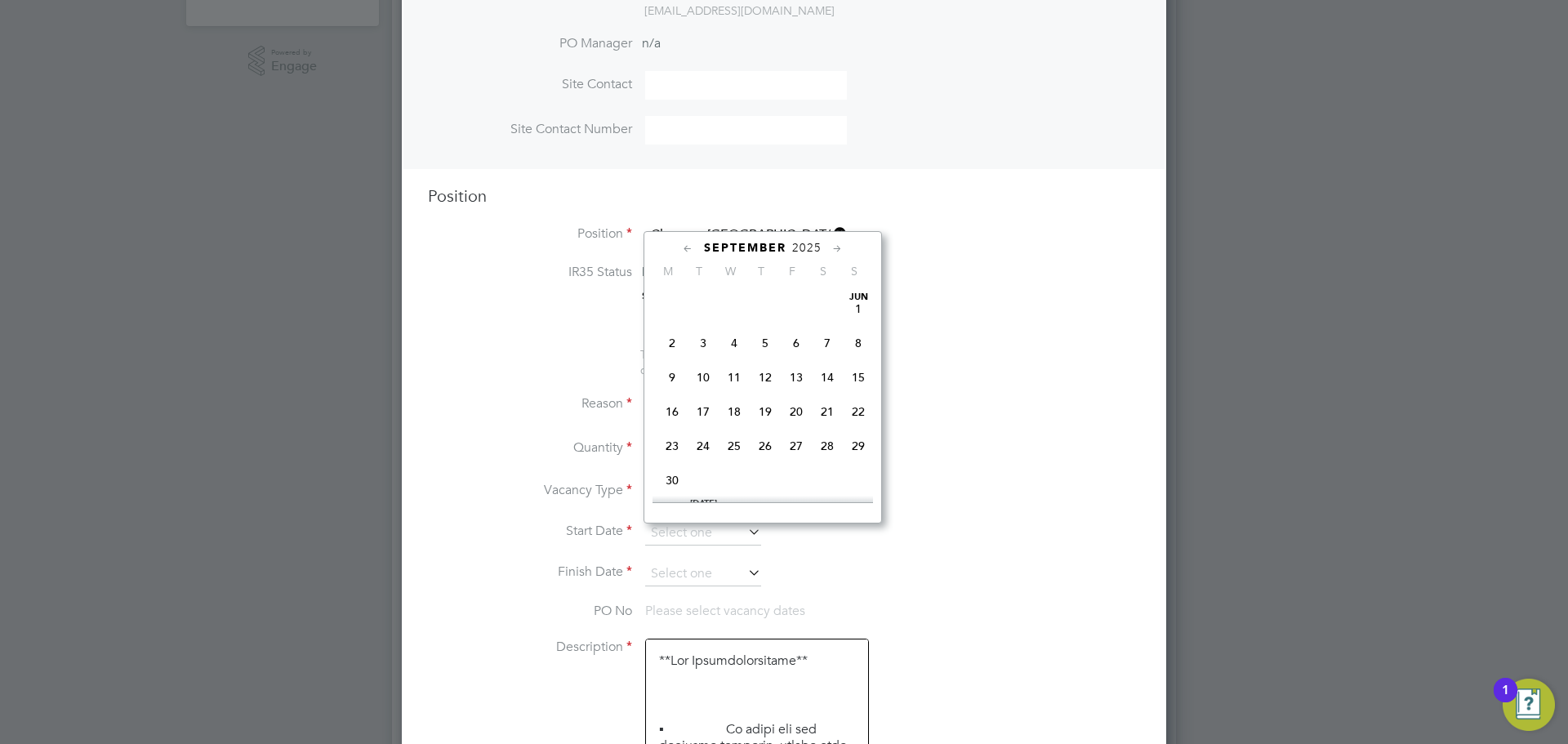
scroll to position [508, 0]
click at [670, 402] on span "8" at bounding box center [672, 386] width 31 height 31
type input "08 Sep 2025"
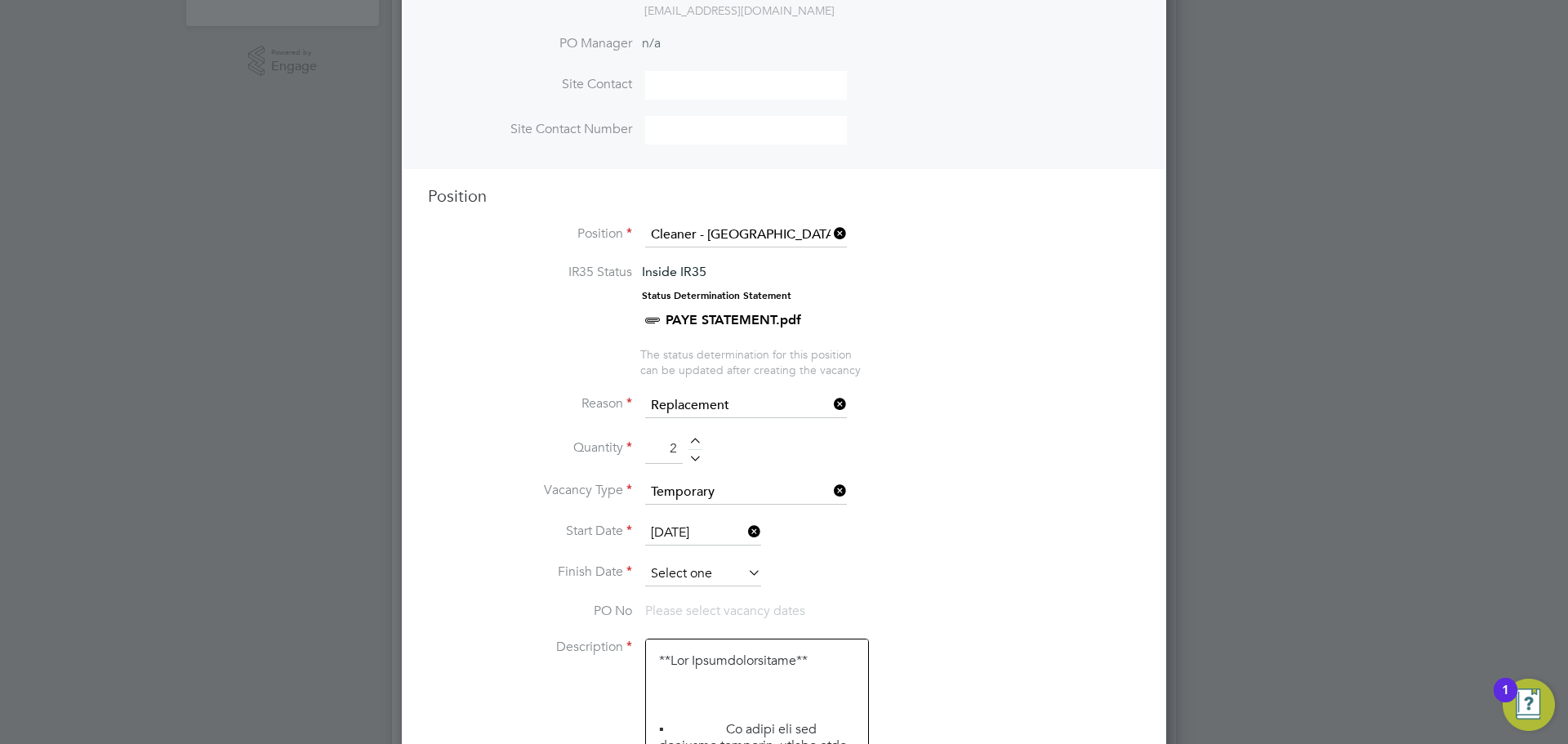
click at [716, 576] on input at bounding box center [703, 574] width 116 height 24
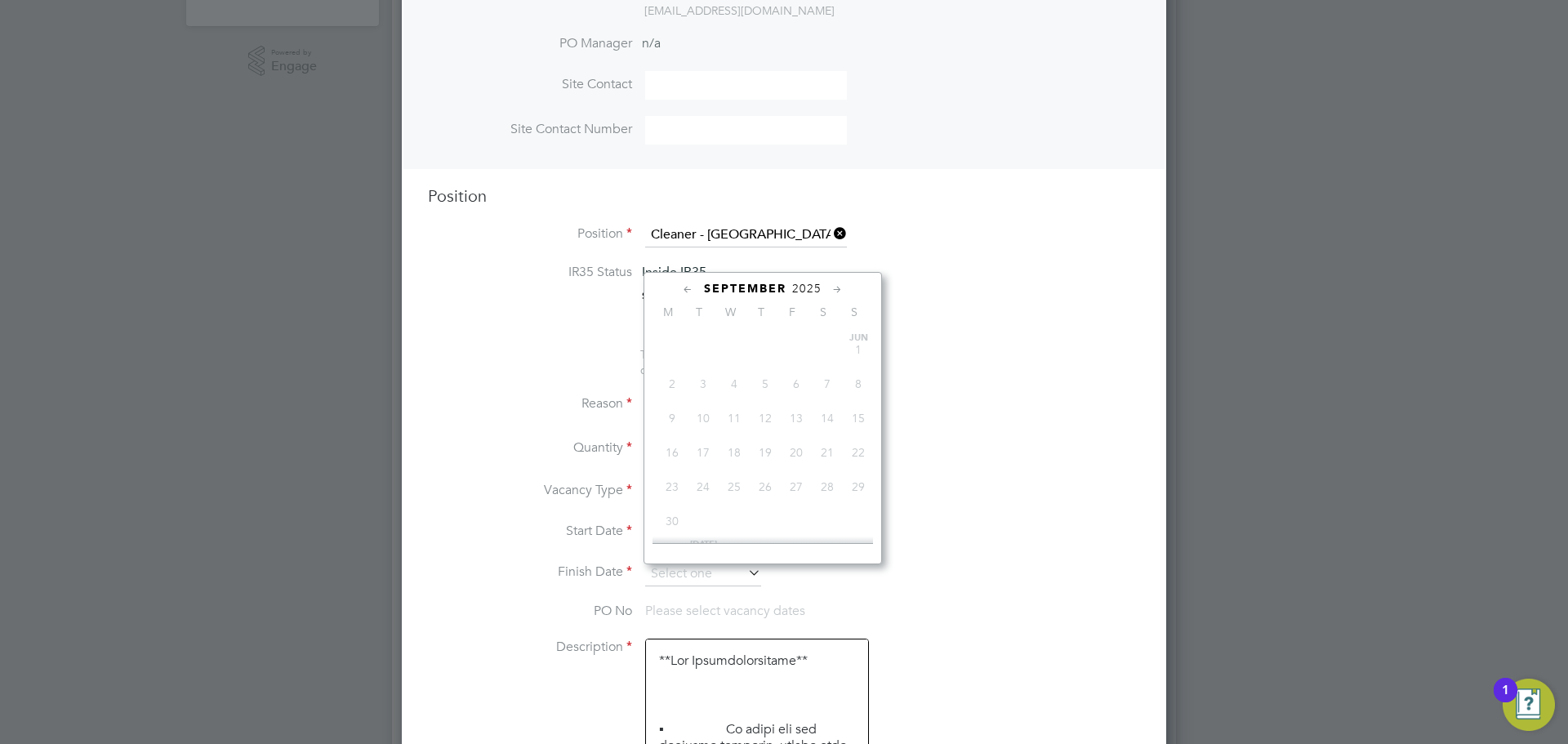
scroll to position [544, 0]
click at [773, 407] on span "11" at bounding box center [766, 391] width 31 height 31
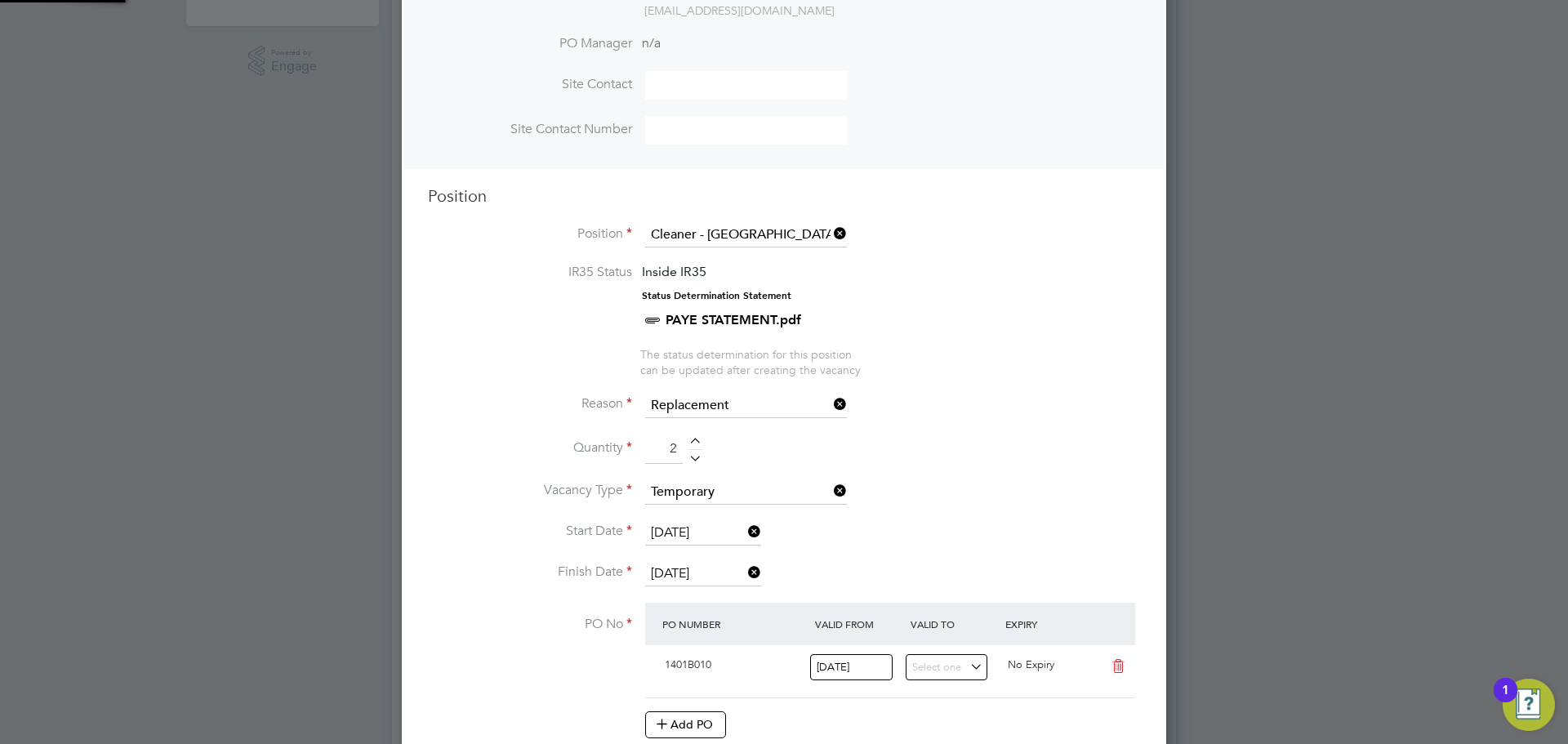
scroll to position [28, 153]
click at [696, 577] on input "11 Sep 2025" at bounding box center [703, 574] width 116 height 24
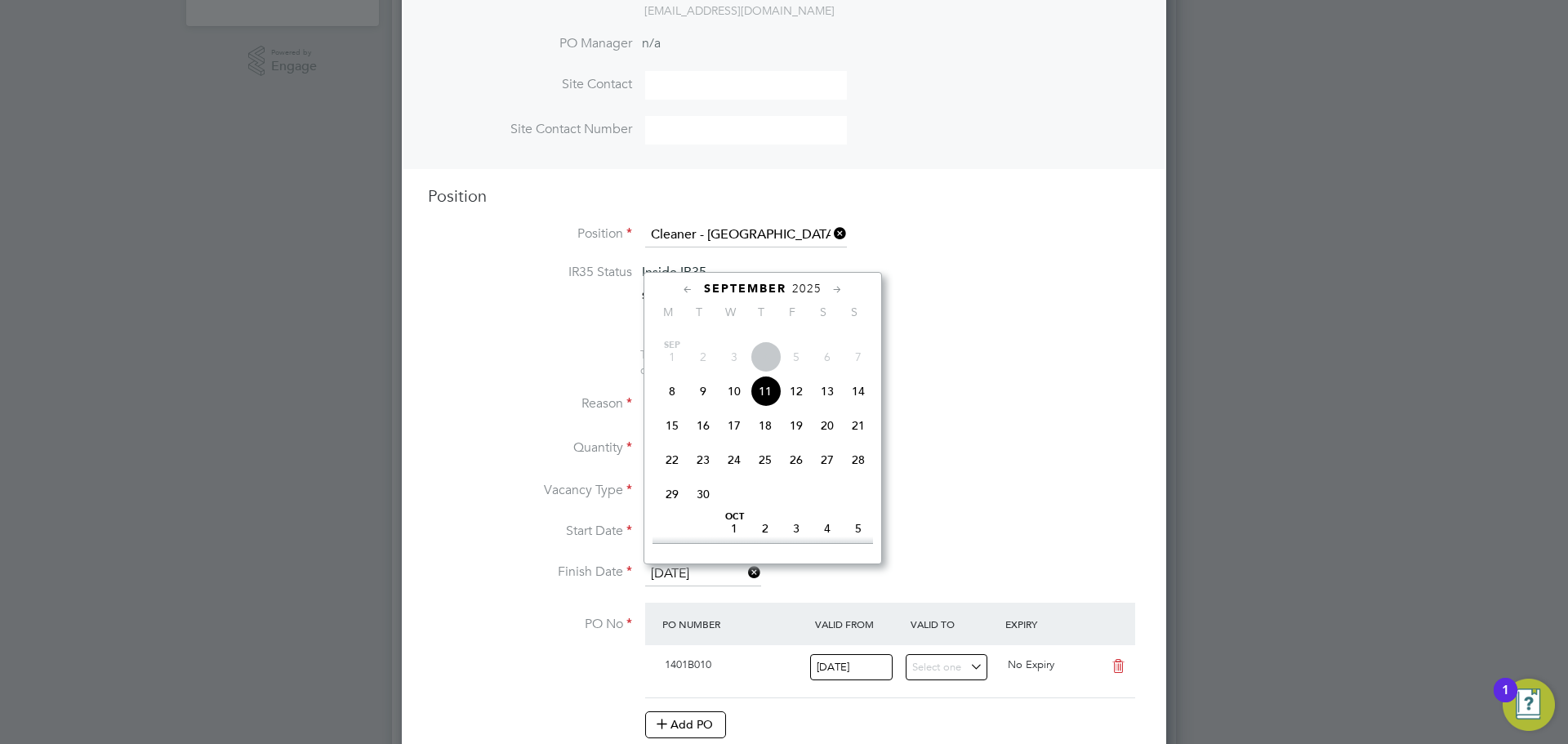
click at [786, 407] on span "12" at bounding box center [796, 391] width 31 height 31
type input "12 Sep 2025"
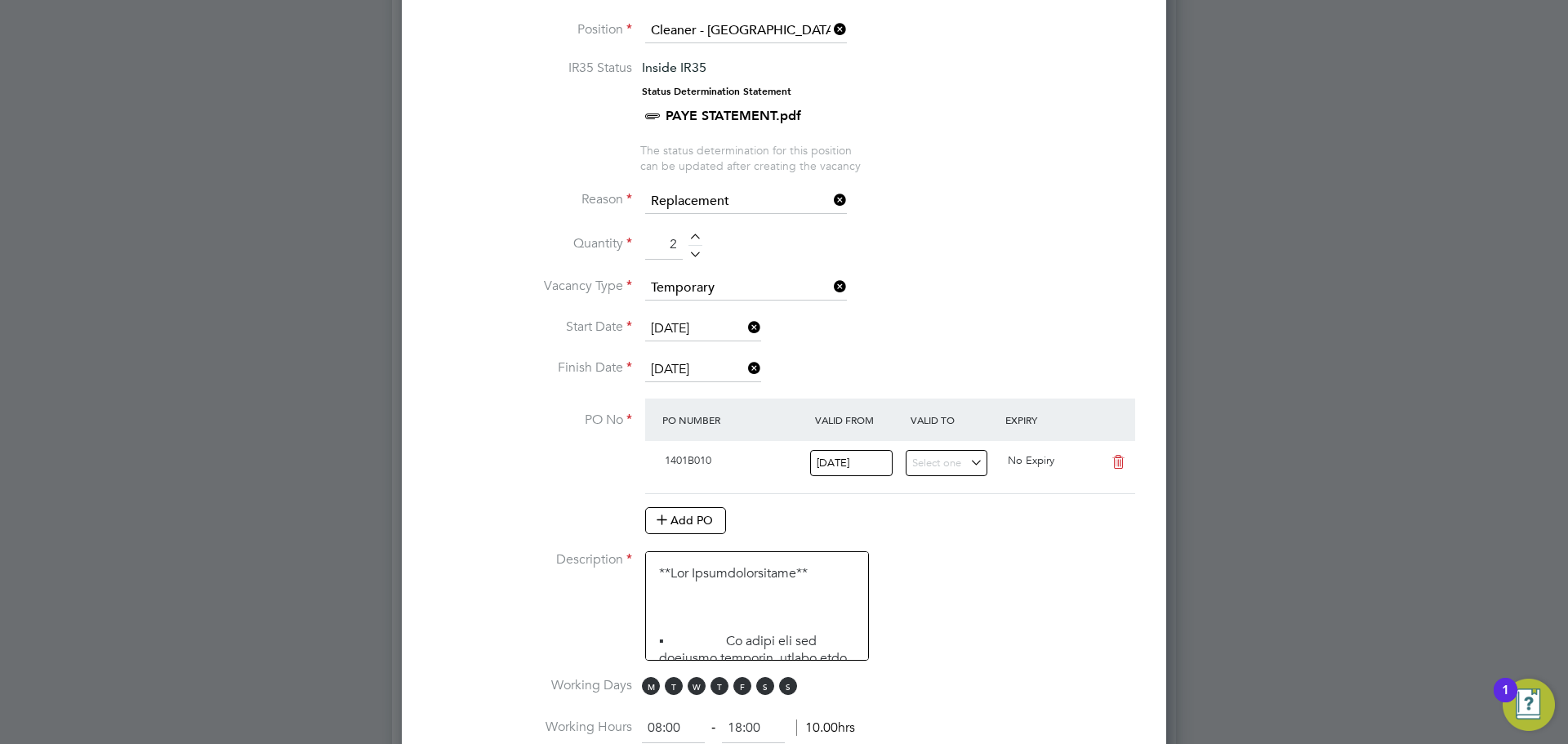
scroll to position [225, 0]
click at [773, 688] on span "S" at bounding box center [766, 686] width 18 height 18
click at [789, 688] on span "S" at bounding box center [788, 686] width 18 height 18
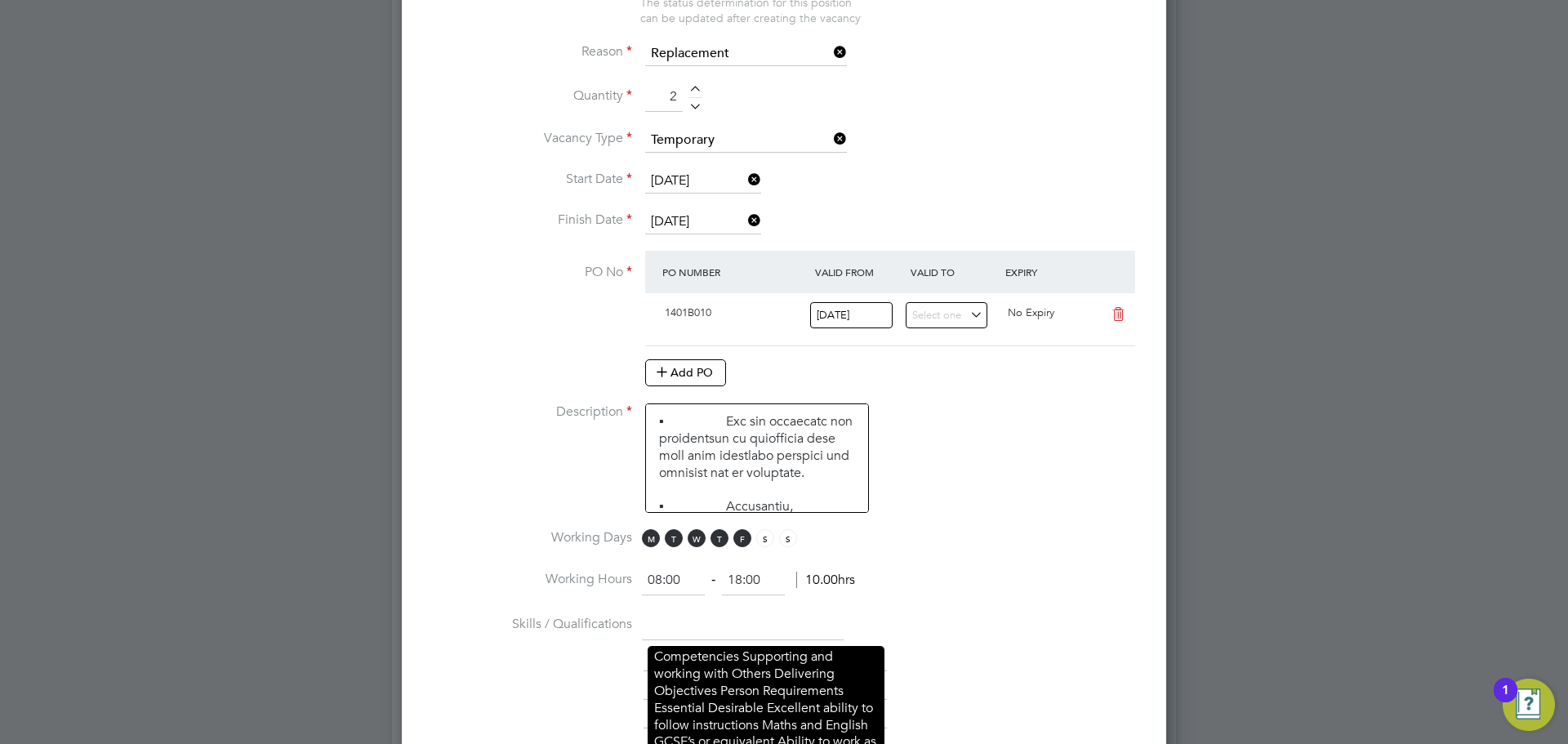
scroll to position [1017, 0]
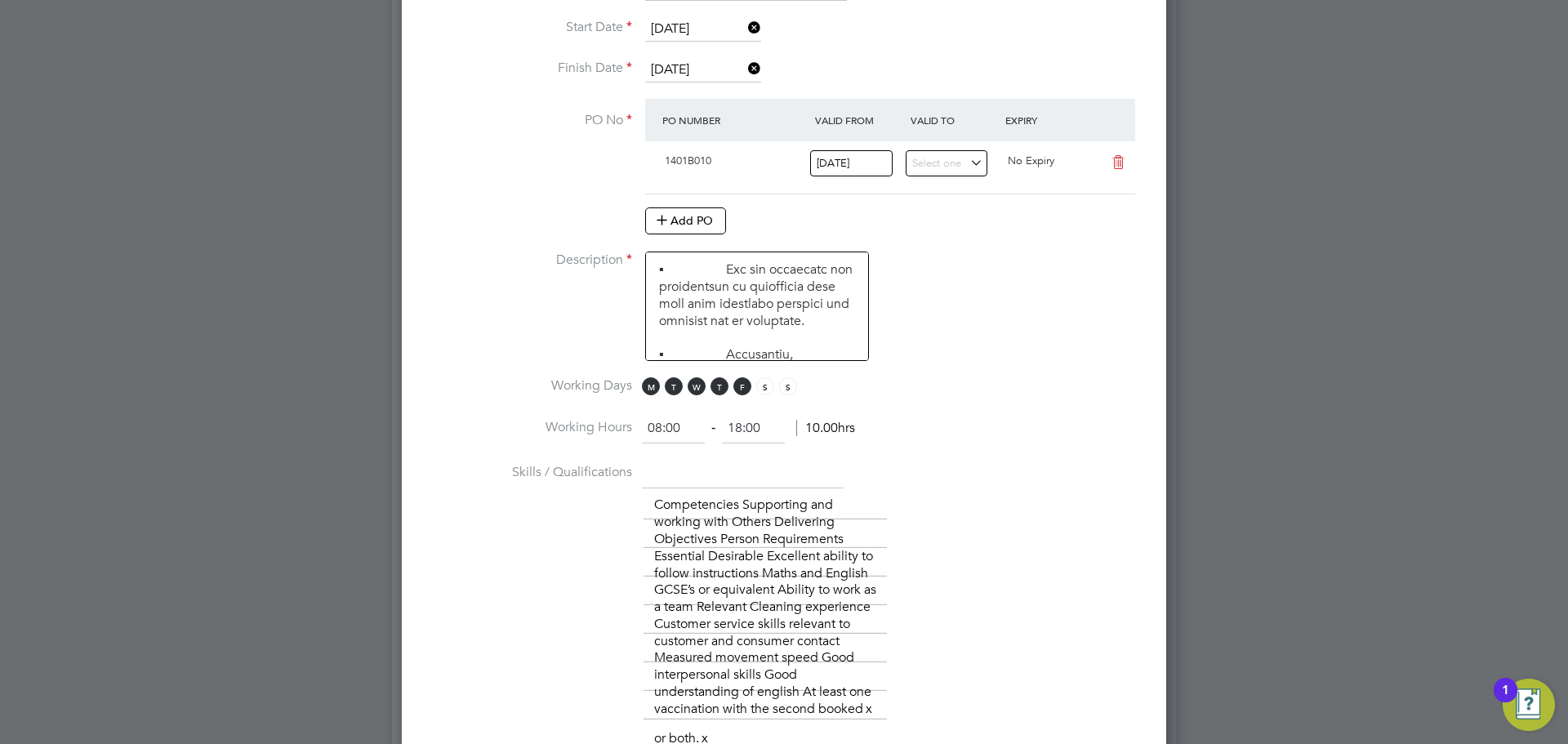
drag, startPoint x: 675, startPoint y: 429, endPoint x: 627, endPoint y: 430, distance: 48.0
click at [627, 430] on li "Working Hours 08:00 ‐ 18:00 10.00hrs" at bounding box center [784, 436] width 712 height 46
type input "06:30"
drag, startPoint x: 762, startPoint y: 424, endPoint x: 680, endPoint y: 442, distance: 84.0
click at [680, 436] on ng-form "06:30 ‐ 18:00 11.50hrs" at bounding box center [748, 428] width 213 height 16
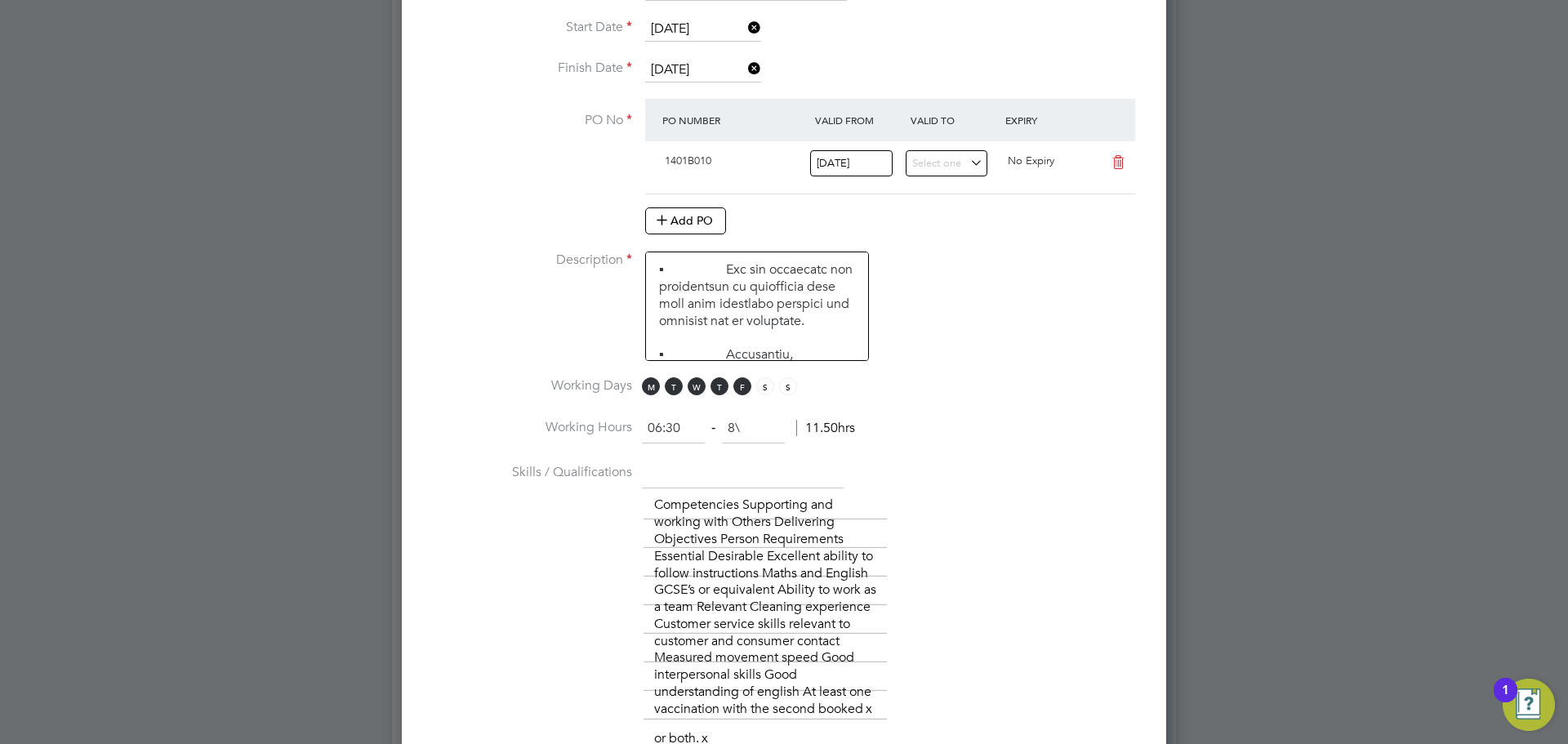
type input "8"
type input ")"
click at [868, 387] on li "Working Days M T W T F S S" at bounding box center [784, 396] width 712 height 37
type input "08:30"
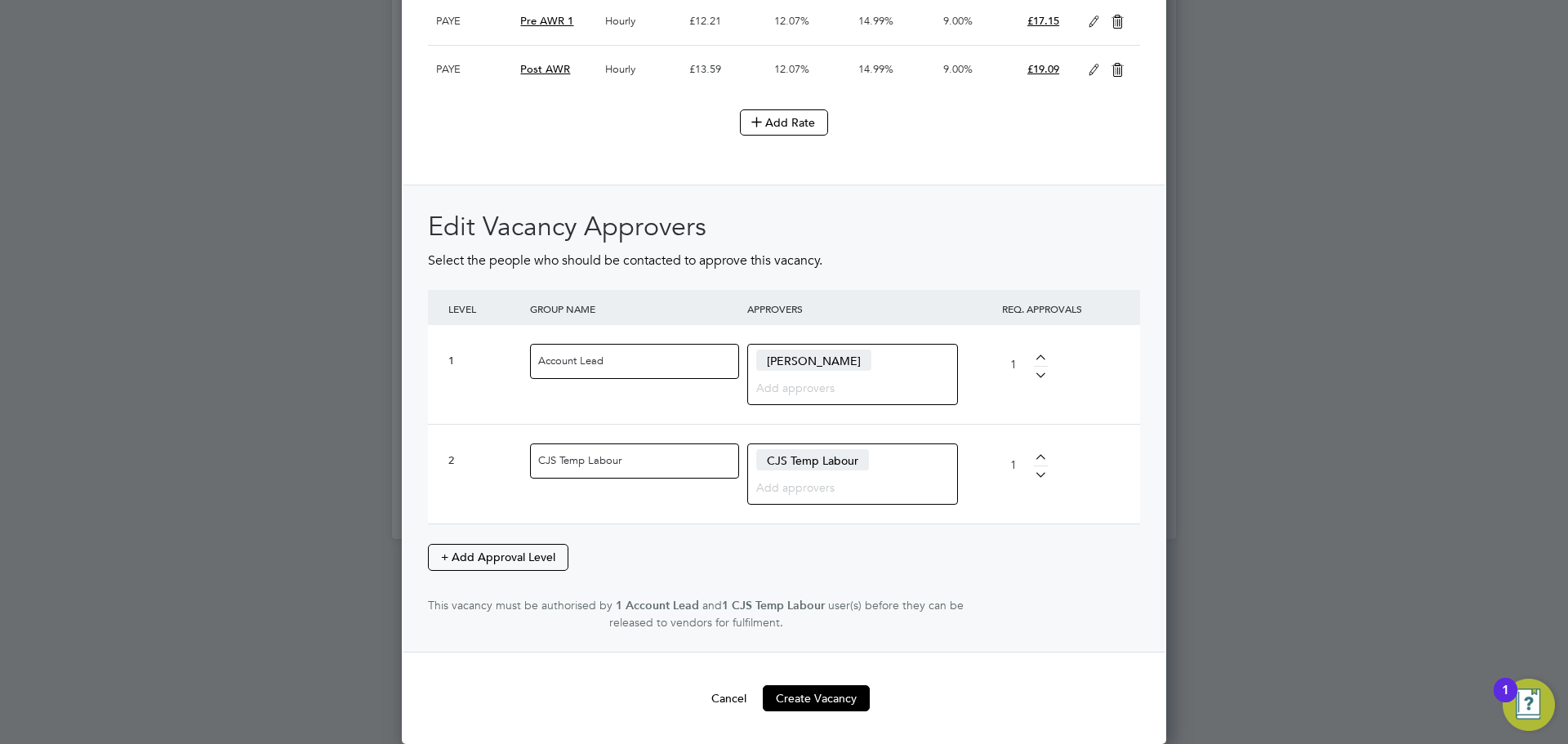
scroll to position [2277, 0]
click at [779, 703] on button "Create Vacancy" at bounding box center [816, 698] width 107 height 26
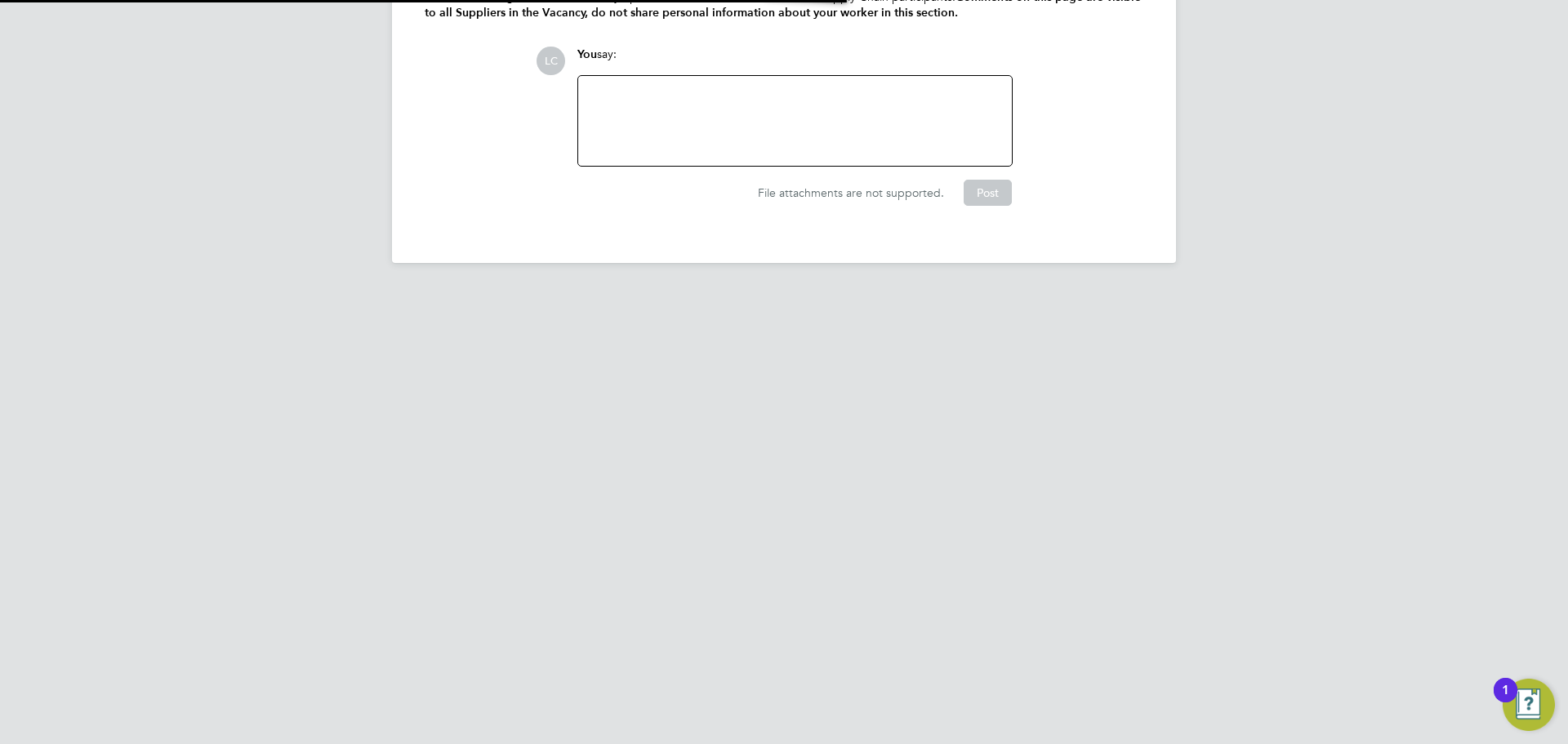
scroll to position [8, 8]
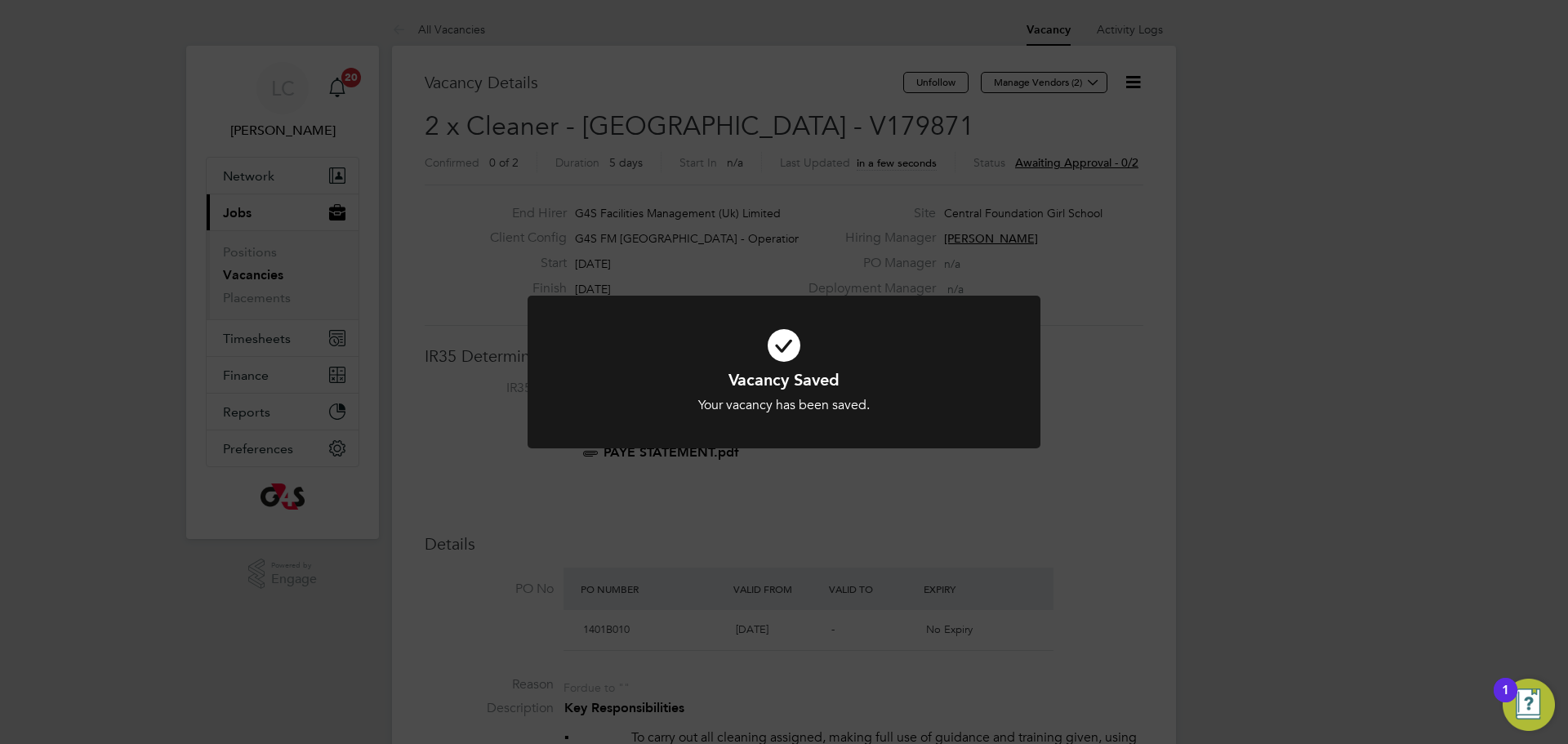
click at [876, 207] on div "Vacancy Saved Your vacancy has been saved. Cancel Okay" at bounding box center [784, 372] width 1568 height 744
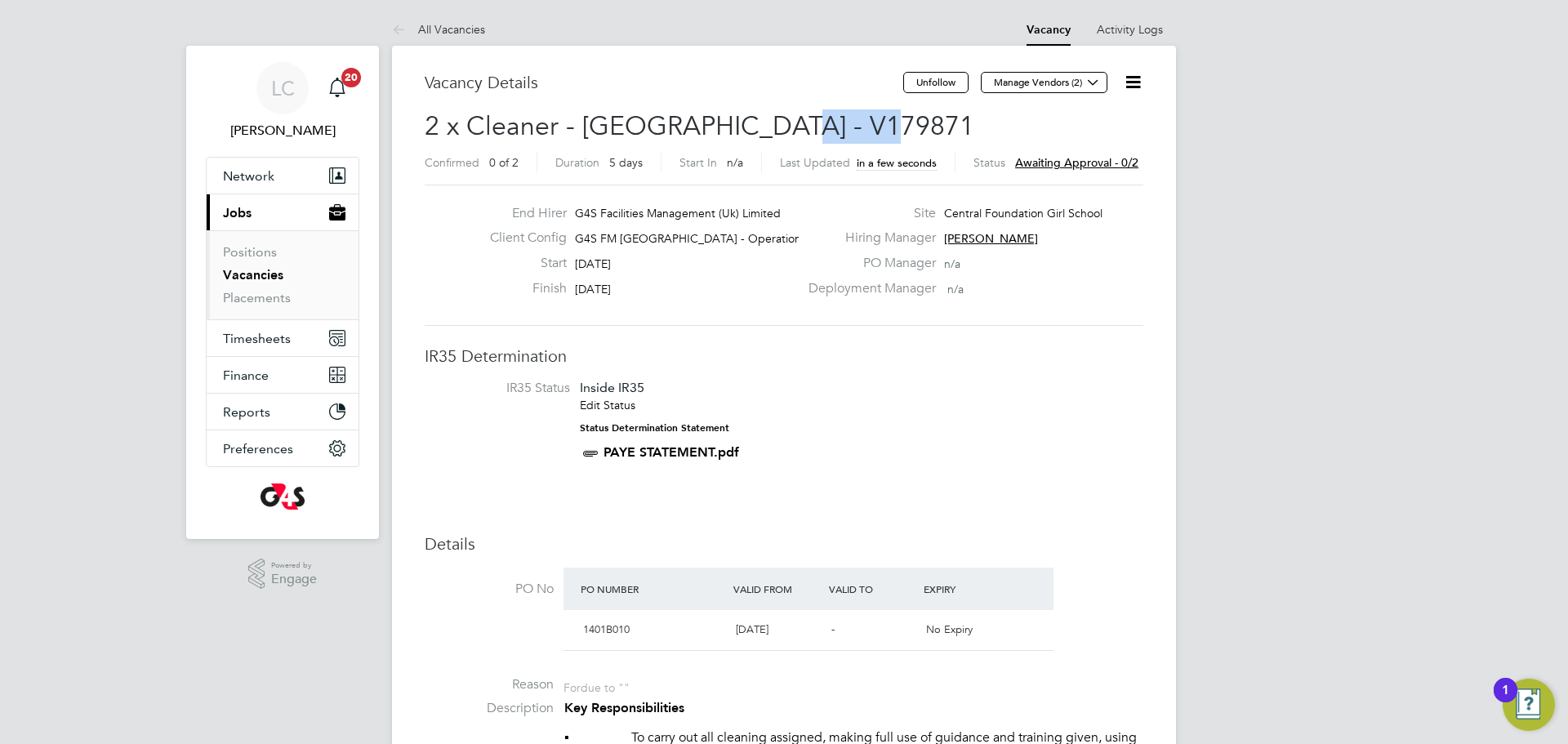
drag, startPoint x: 764, startPoint y: 118, endPoint x: 880, endPoint y: 133, distance: 117.0
click at [880, 133] on h2 "2 x Cleaner - Tower Hamlet - V179871 Confirmed 0 of 2 Duration 5 days Start In …" at bounding box center [784, 143] width 719 height 69
copy span "V179871"
drag, startPoint x: 1046, startPoint y: 77, endPoint x: 1050, endPoint y: 102, distance: 25.3
click at [1046, 77] on button "Manage Vendors (2)" at bounding box center [1044, 83] width 126 height 22
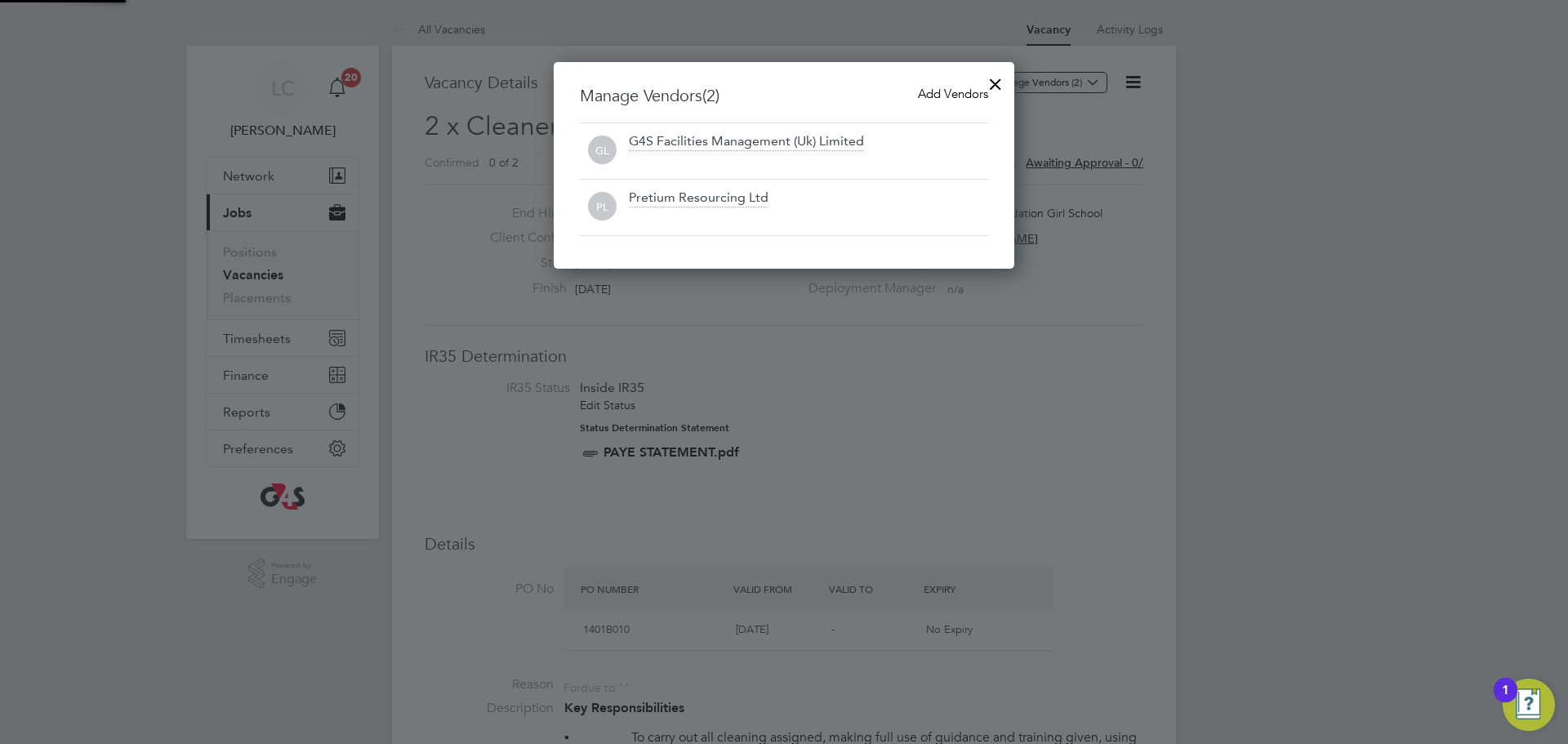
scroll to position [207, 462]
click at [937, 82] on div "Manage Vendors (2) Add Vendors GL G4S Facilities Management (Uk) Limited PL Pre…" at bounding box center [784, 165] width 461 height 207
drag, startPoint x: 976, startPoint y: 82, endPoint x: 948, endPoint y: 96, distance: 31.3
click at [971, 86] on div "Manage Vendors (2) Add Vendors GL G4S Facilities Management (Uk) Limited PL Pre…" at bounding box center [784, 165] width 461 height 207
drag, startPoint x: 948, startPoint y: 96, endPoint x: 898, endPoint y: 110, distance: 51.9
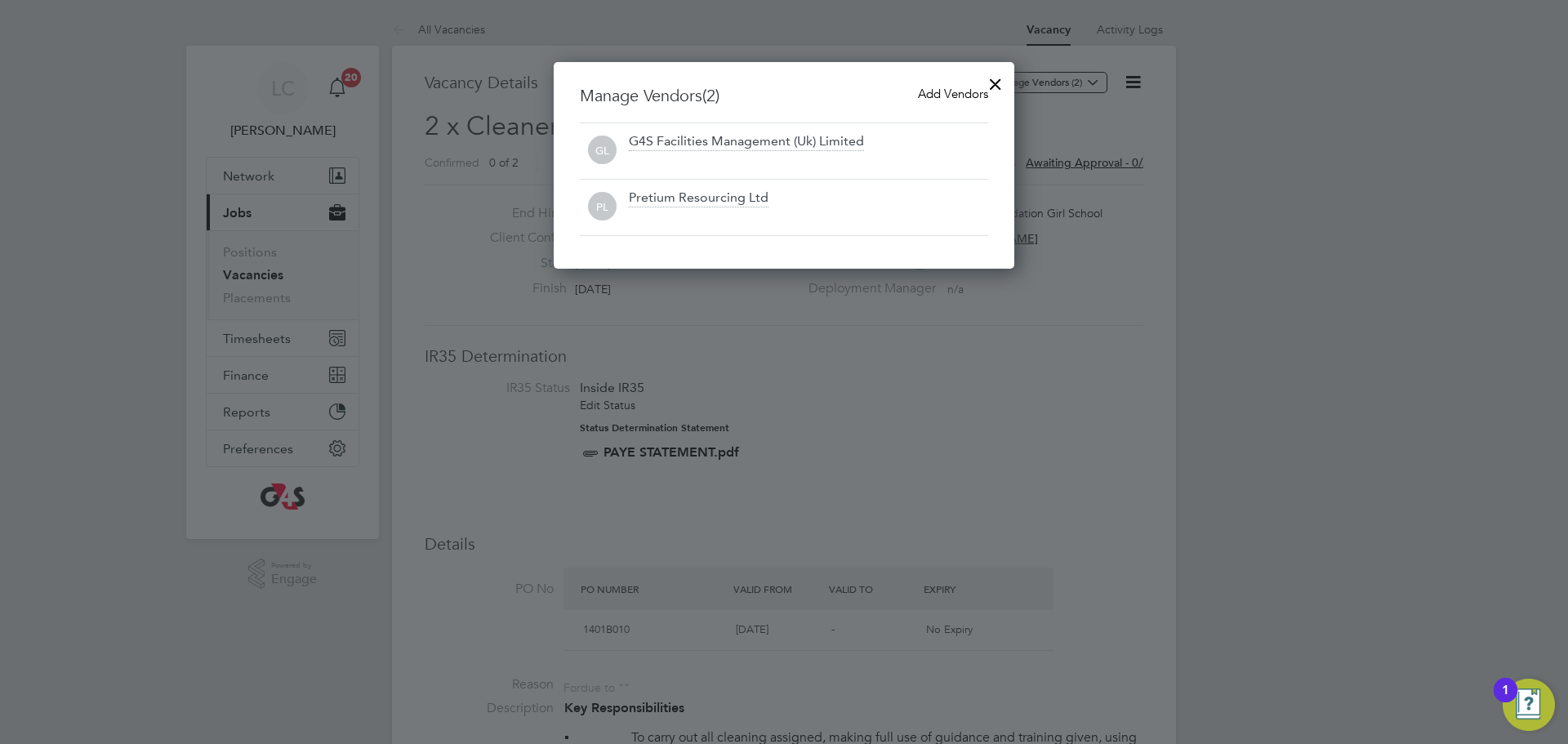
click at [947, 96] on span "Add Vendors" at bounding box center [953, 93] width 70 height 15
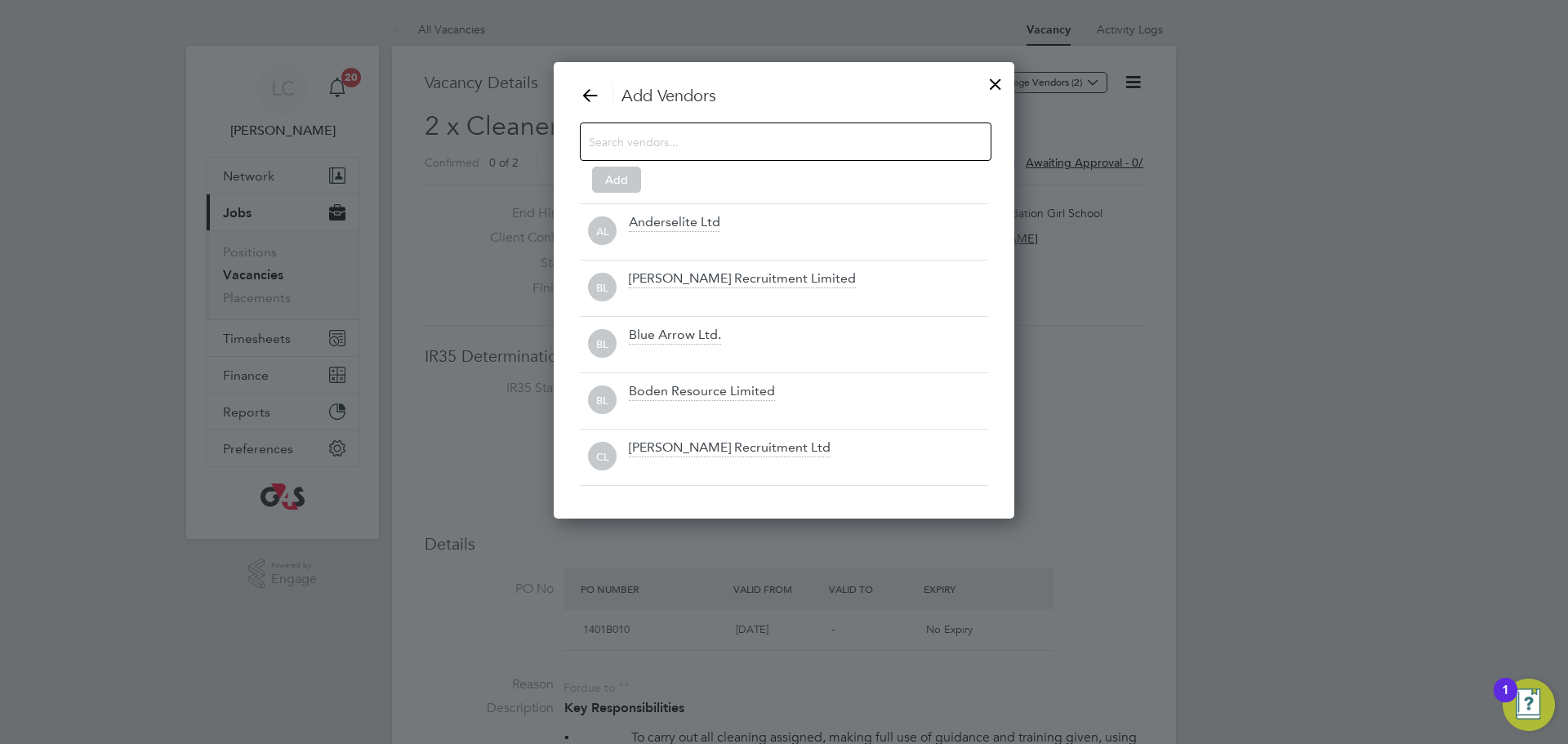
scroll to position [458, 462]
click at [698, 152] on div at bounding box center [785, 142] width 412 height 39
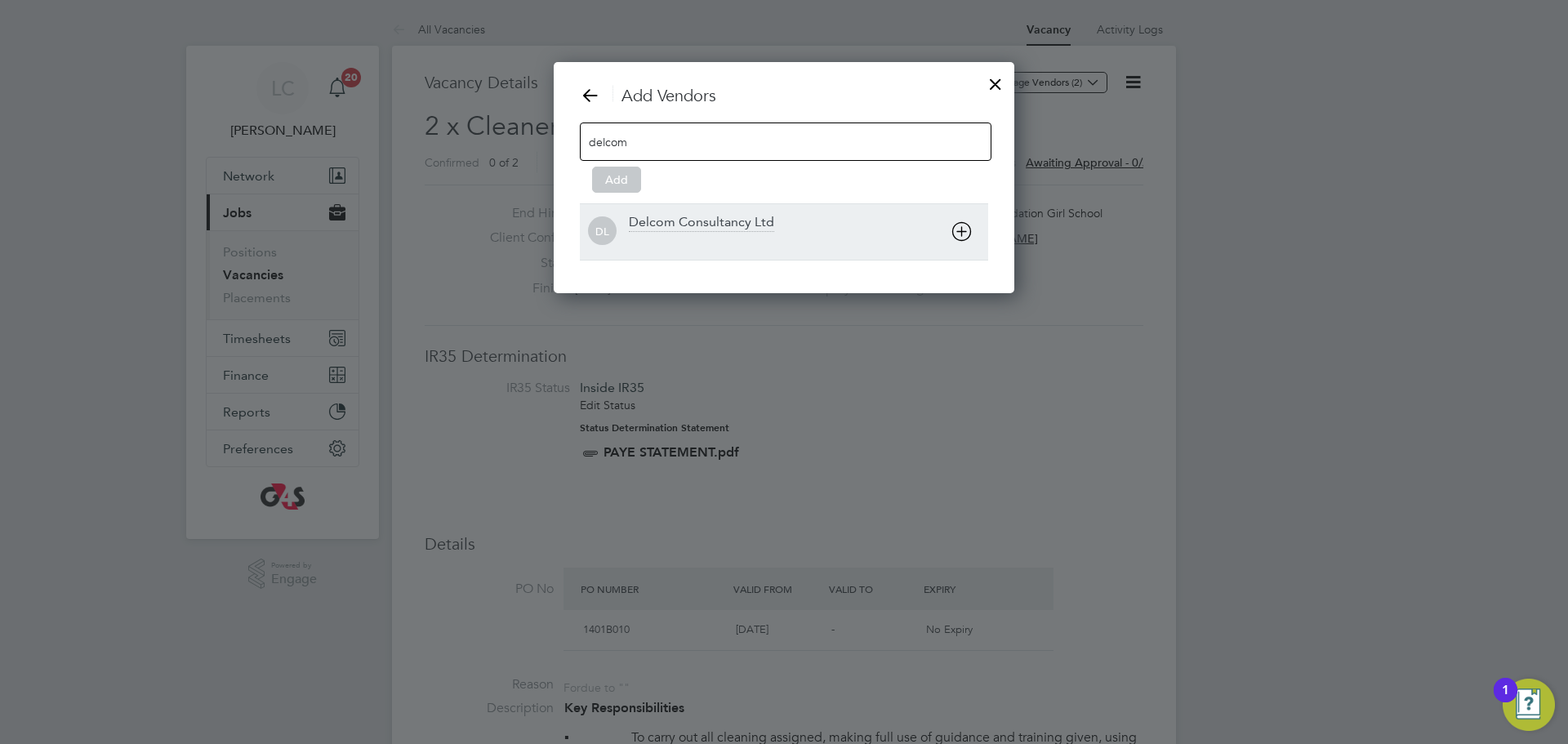
type input "delcom"
click at [685, 256] on div "DL Delcom Consultancy Ltd" at bounding box center [784, 232] width 408 height 57
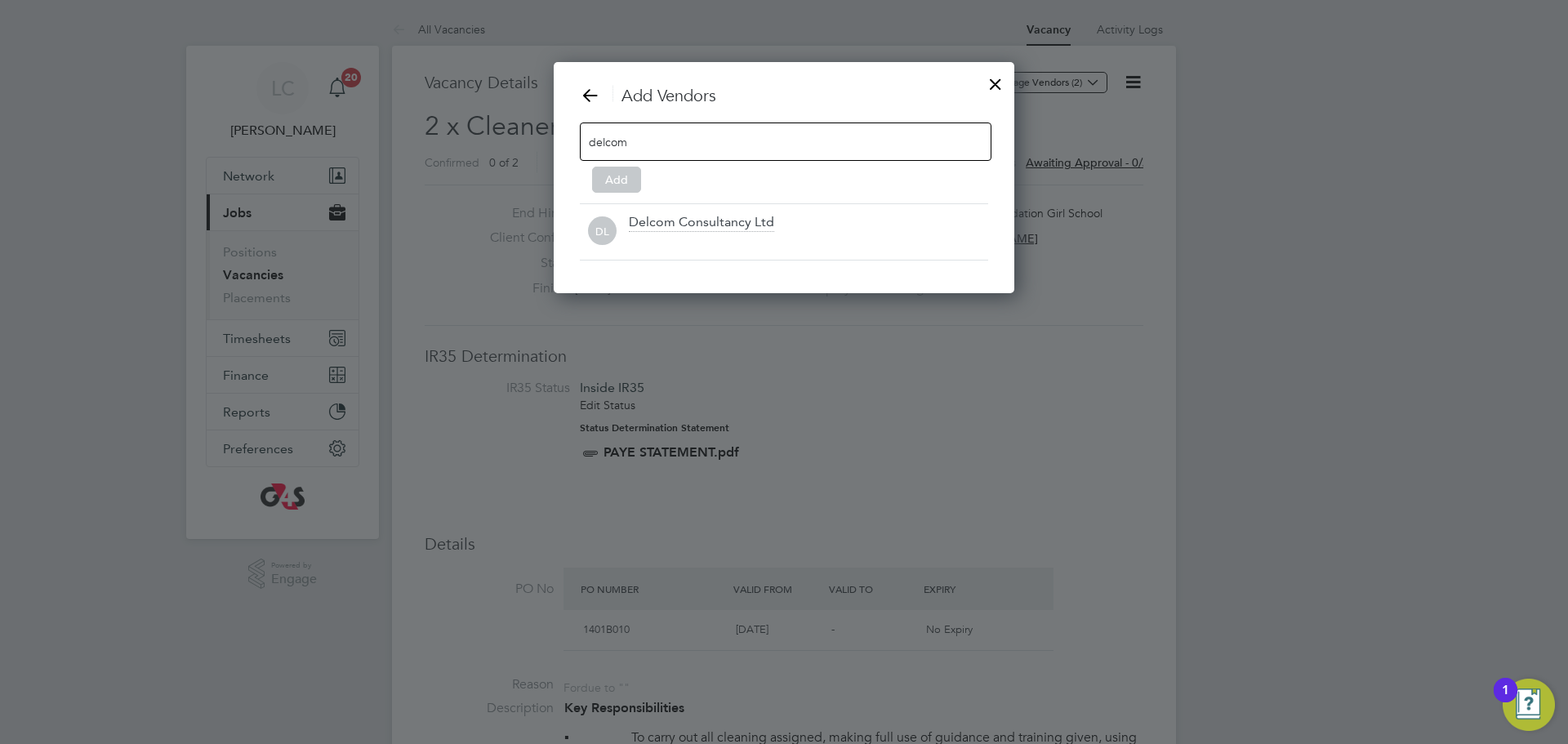
scroll to position [177, 462]
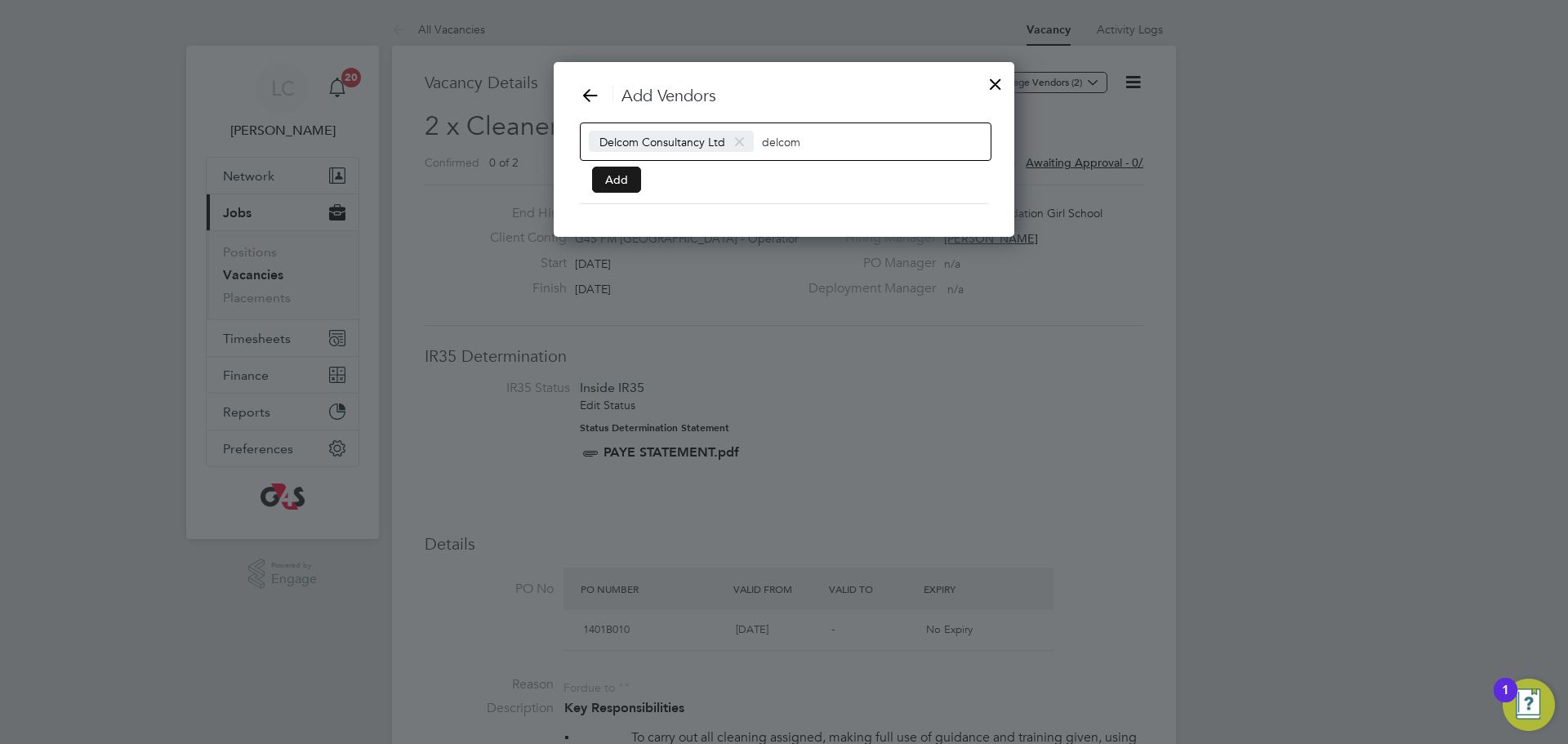
click at [637, 181] on button "Add" at bounding box center [617, 179] width 49 height 26
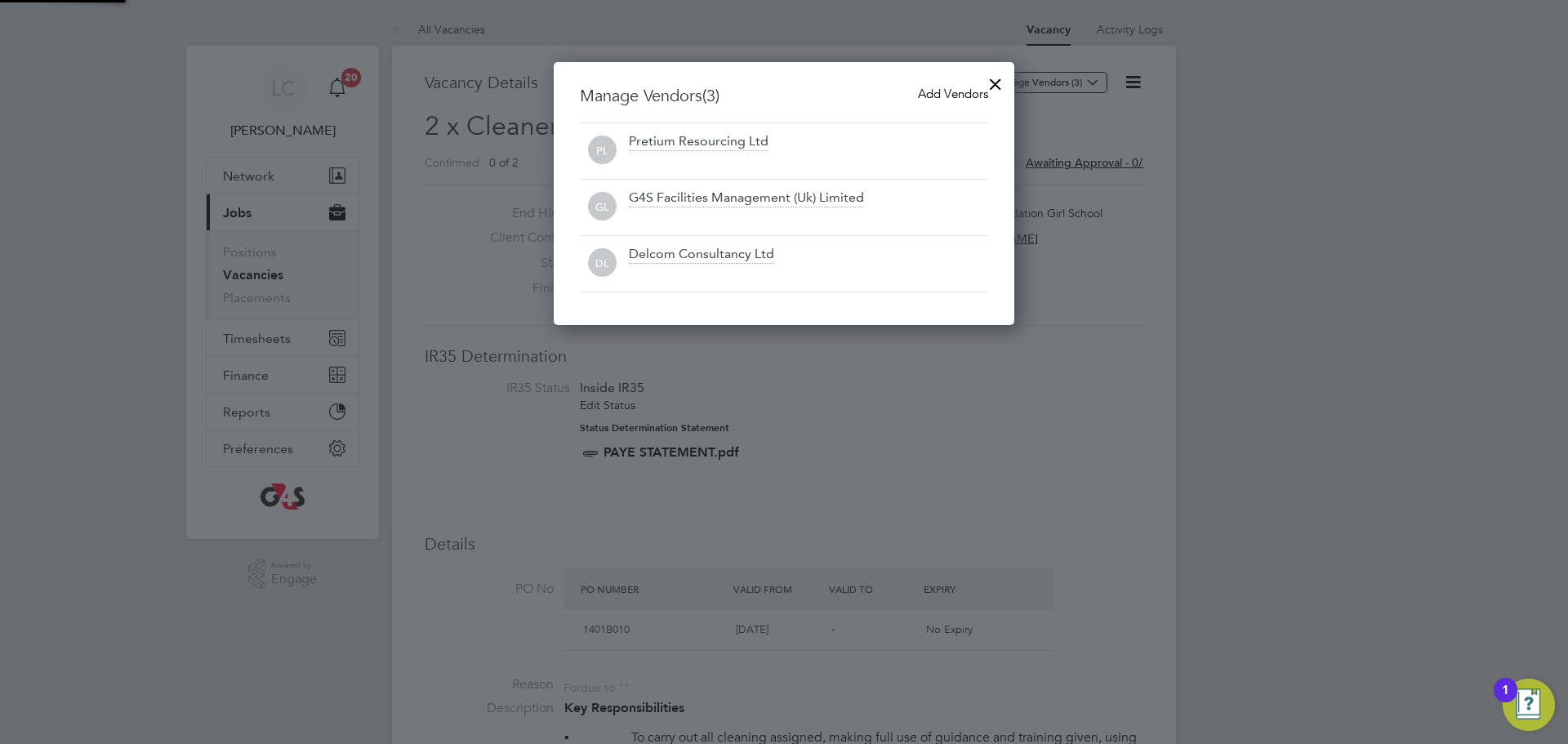
scroll to position [264, 462]
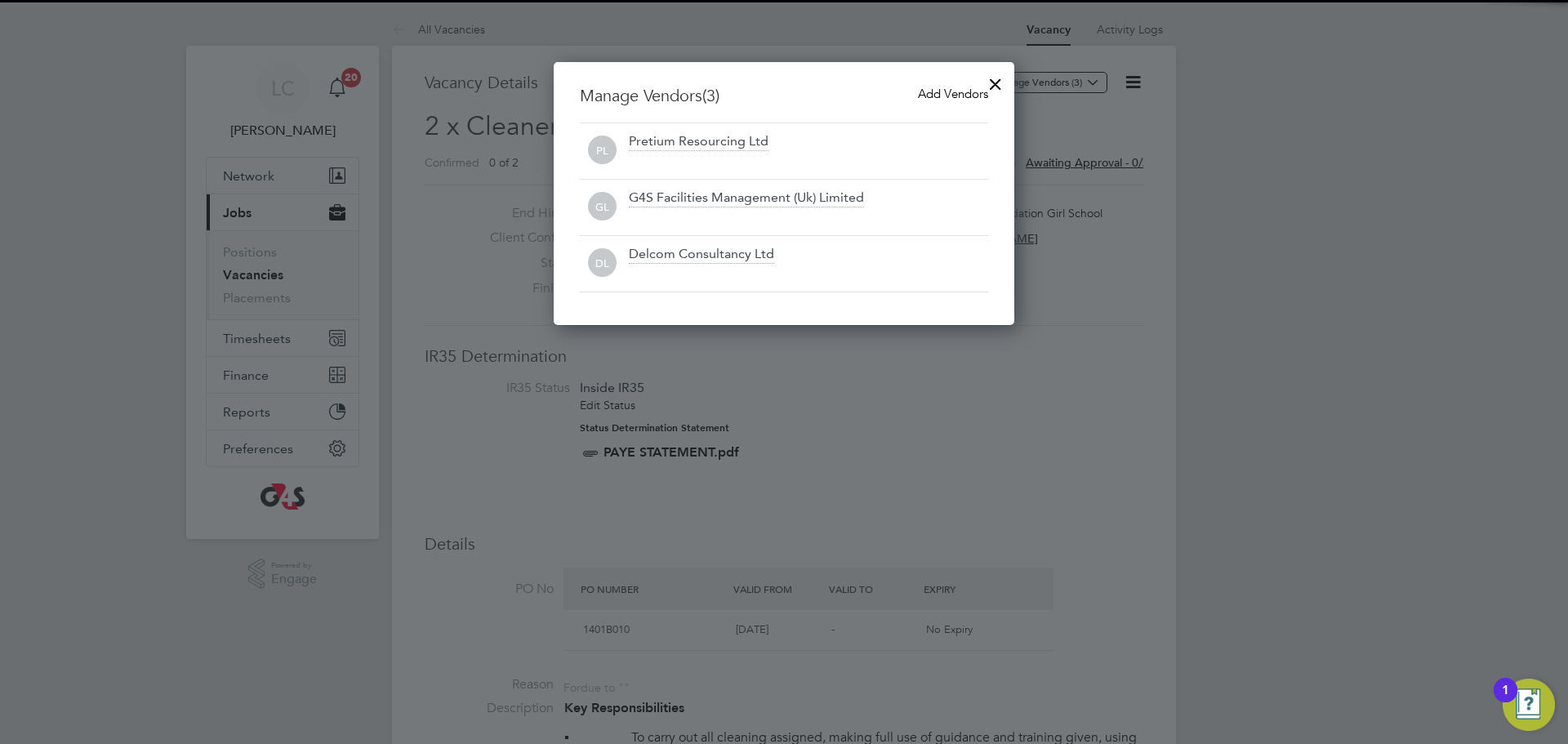
click at [994, 85] on div at bounding box center [995, 79] width 30 height 30
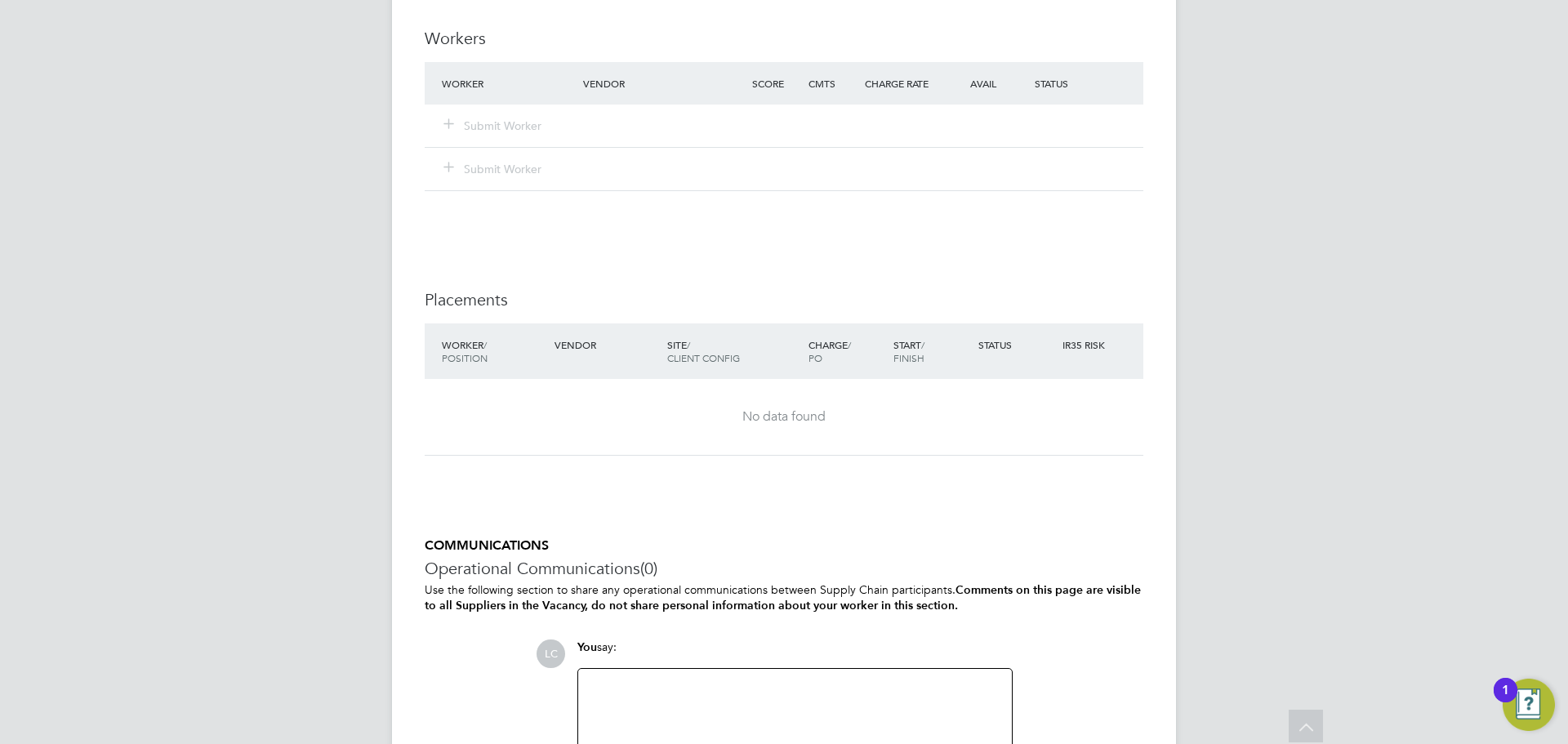
scroll to position [2185, 0]
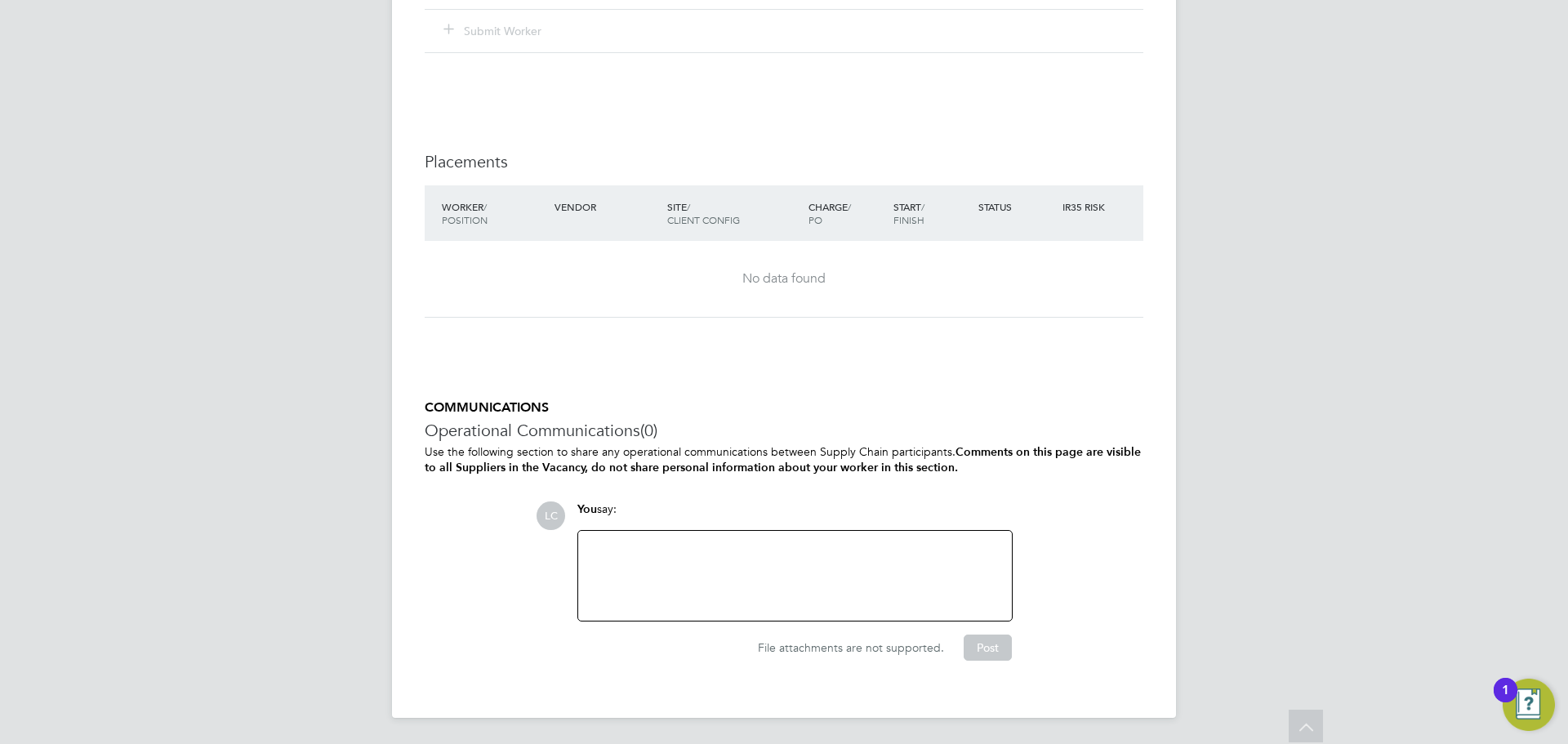
click at [730, 561] on div at bounding box center [794, 576] width 414 height 70
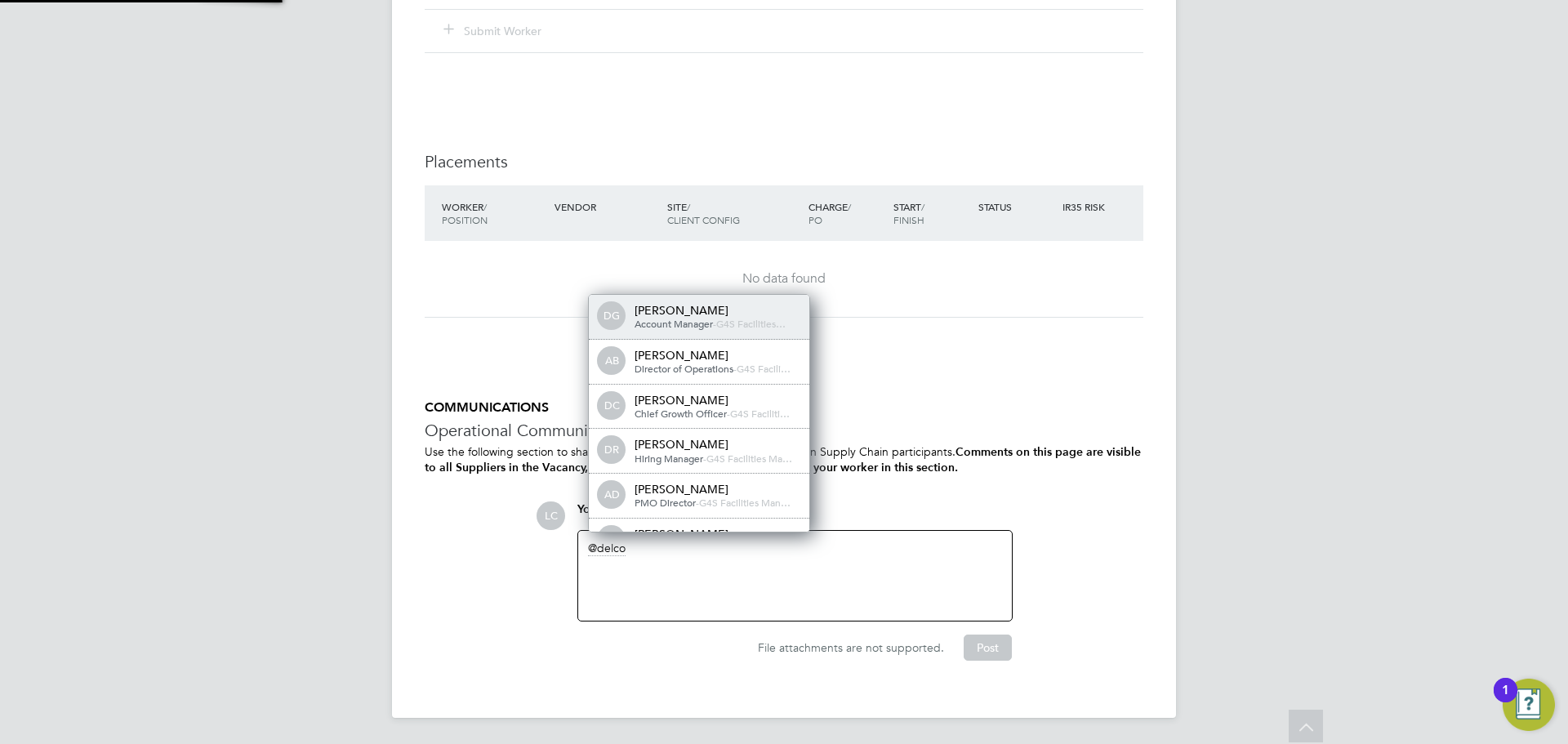
scroll to position [0, 0]
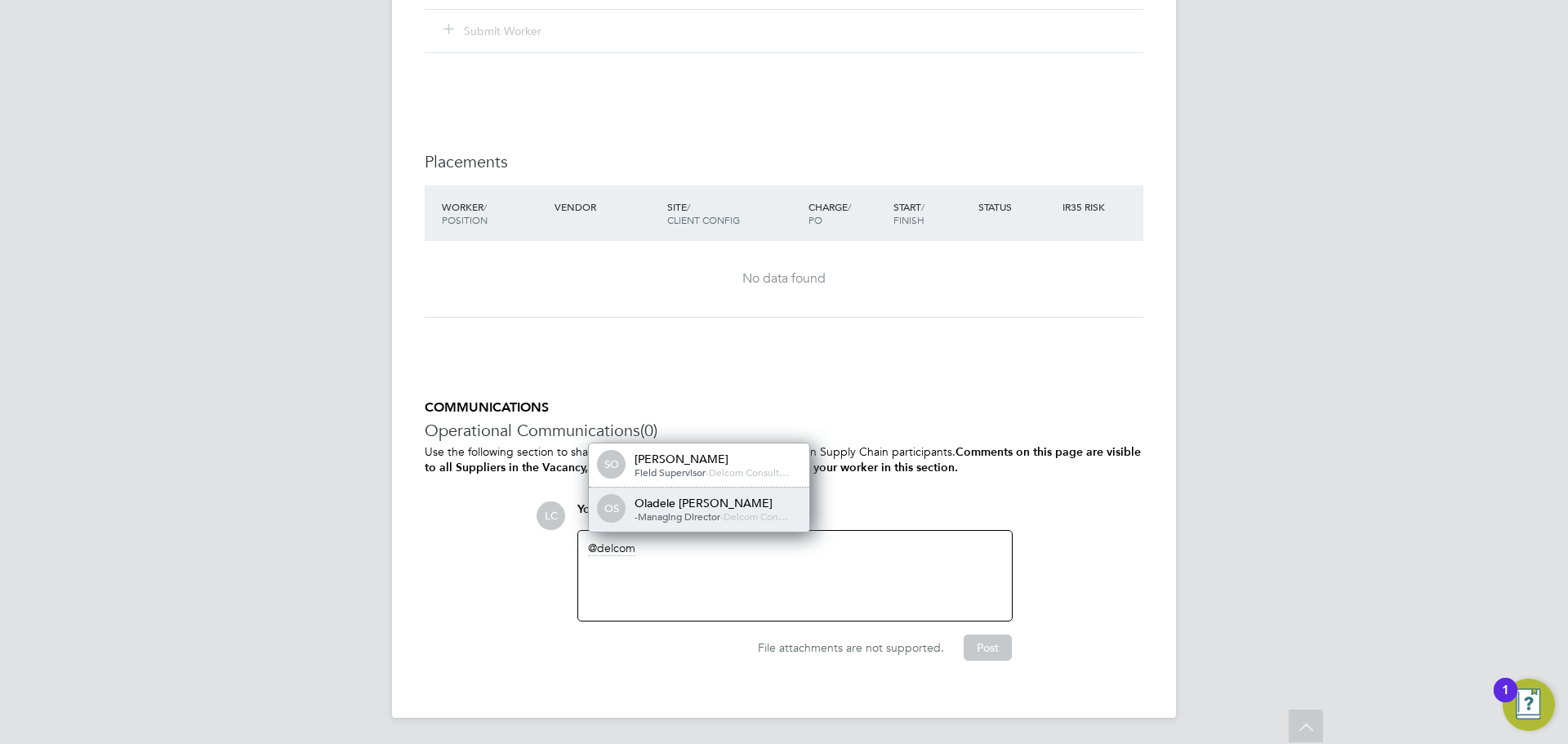
click at [803, 519] on div "OS Oladele Peter Shosanya -Managing Director - Delcom Con…" at bounding box center [699, 510] width 221 height 44
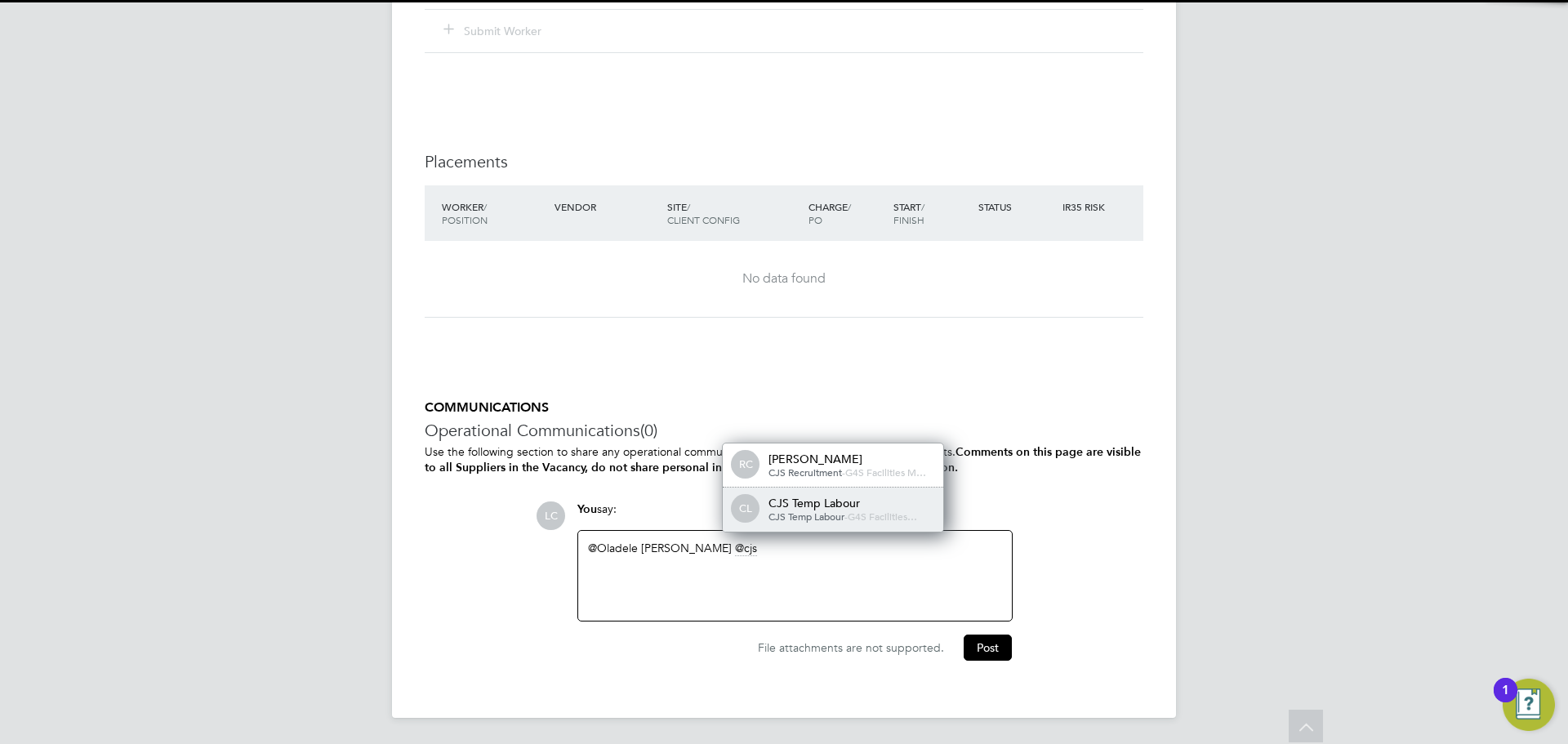
click at [799, 514] on span "CJS Temp Labour" at bounding box center [806, 516] width 76 height 13
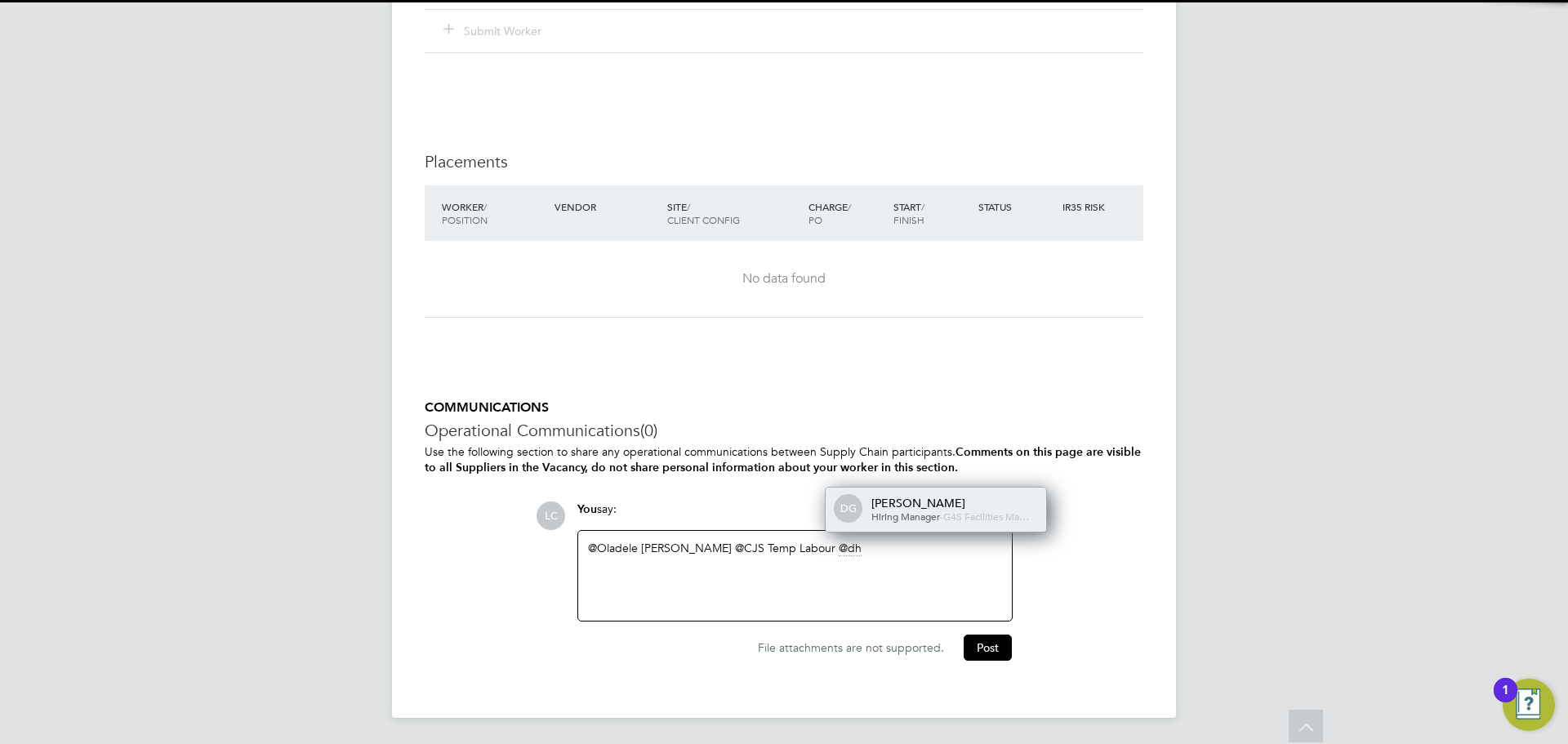
click at [876, 496] on div "dharmisha gohil" at bounding box center [953, 503] width 163 height 14
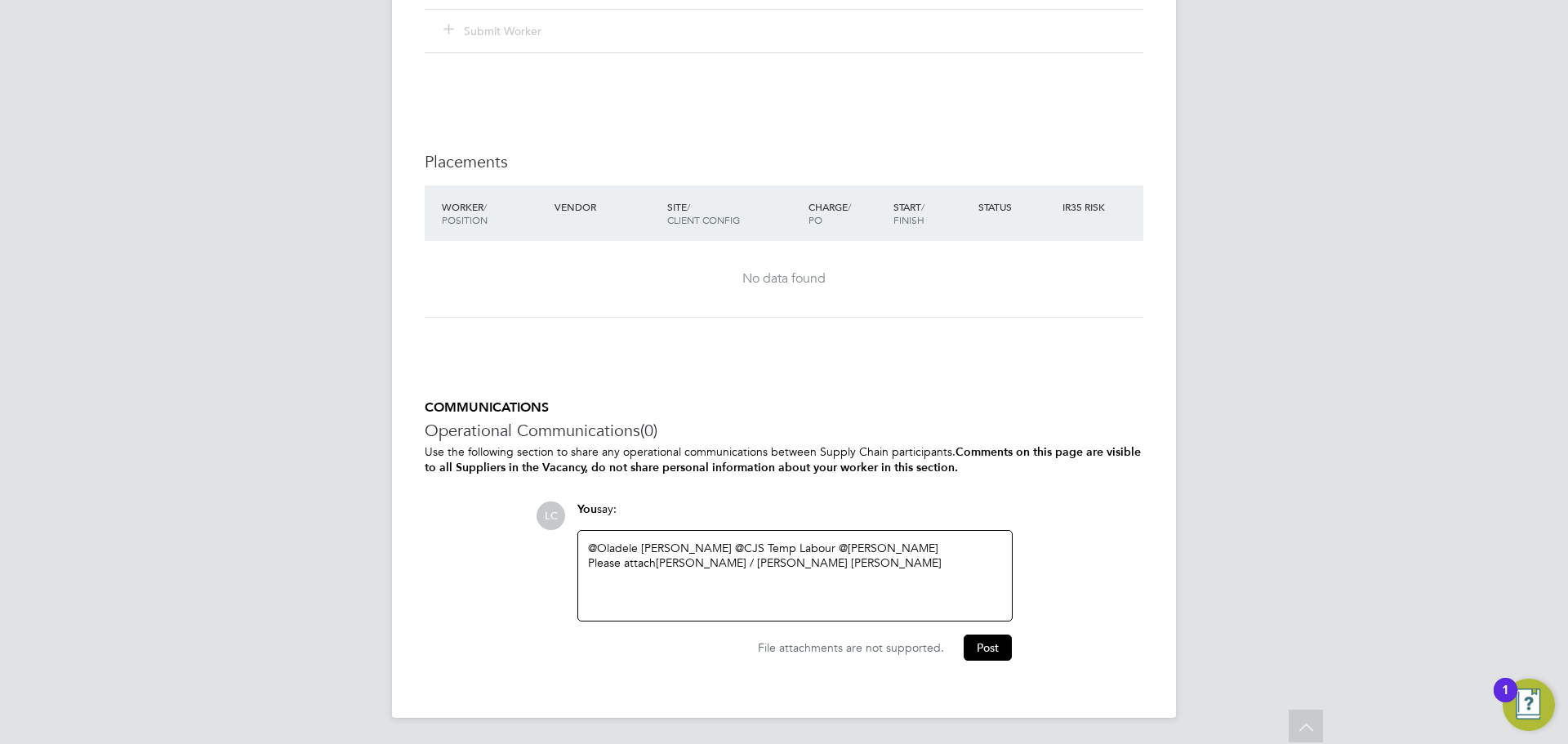
click at [904, 552] on link "@dharmisha gohil" at bounding box center [888, 548] width 100 height 14
click at [903, 567] on div "Please attach BALOGUN OLAIDE / ANISSA AGATHA" at bounding box center [794, 563] width 414 height 14
click at [977, 647] on button "Post" at bounding box center [987, 648] width 48 height 26
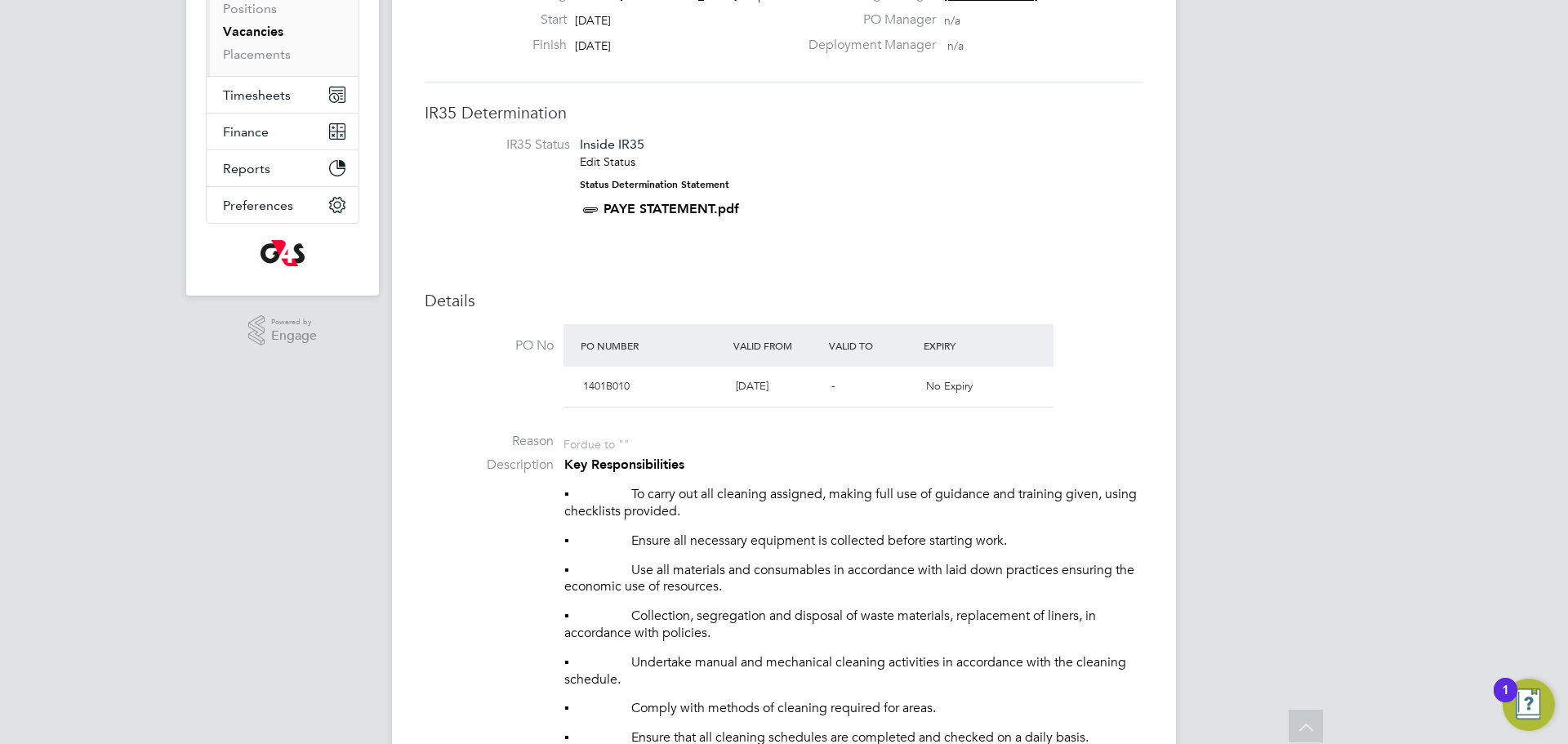
scroll to position [0, 0]
